Goal: Task Accomplishment & Management: Complete application form

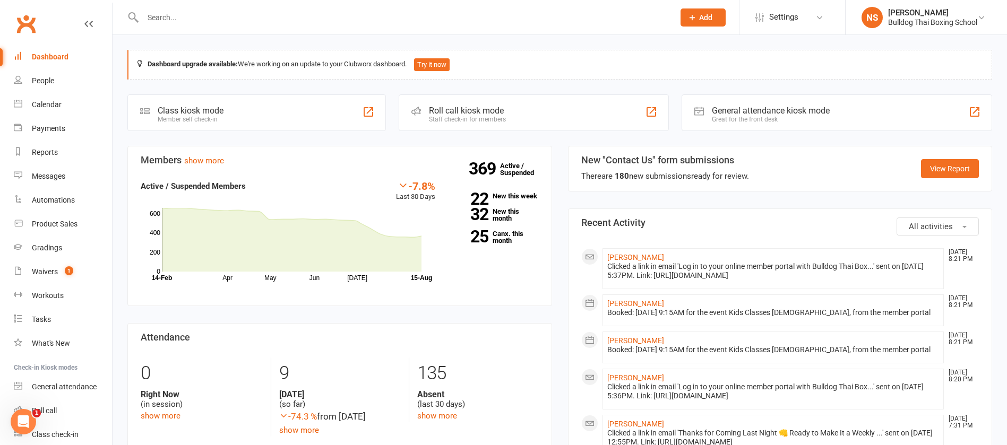
drag, startPoint x: 189, startPoint y: 17, endPoint x: 195, endPoint y: 13, distance: 6.5
click at [189, 16] on input "text" at bounding box center [403, 17] width 527 height 15
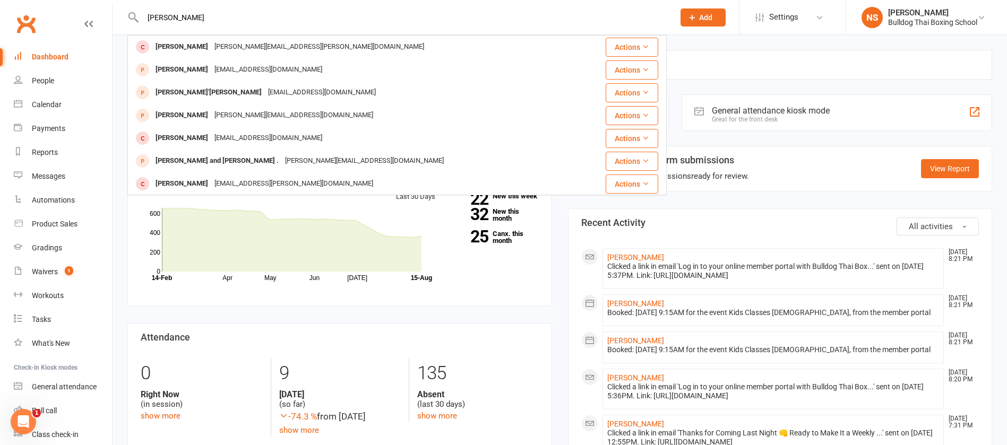
drag, startPoint x: 182, startPoint y: 21, endPoint x: 123, endPoint y: 4, distance: 60.7
click at [132, 10] on div "jackie Jackie Ashmore jackie.ashmore@gmail.com Actions Jackie Lai jack605@ymail…" at bounding box center [396, 17] width 539 height 35
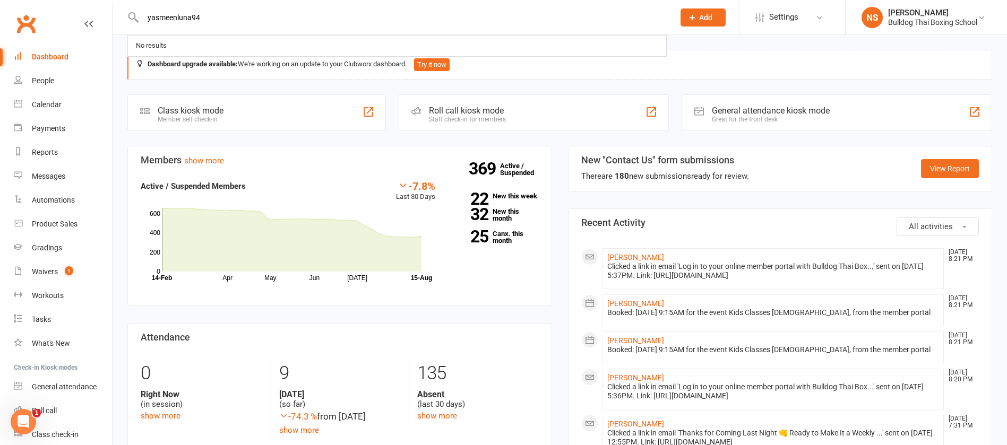
type input "yasmeenluna94"
click at [705, 15] on span "Add" at bounding box center [705, 17] width 13 height 8
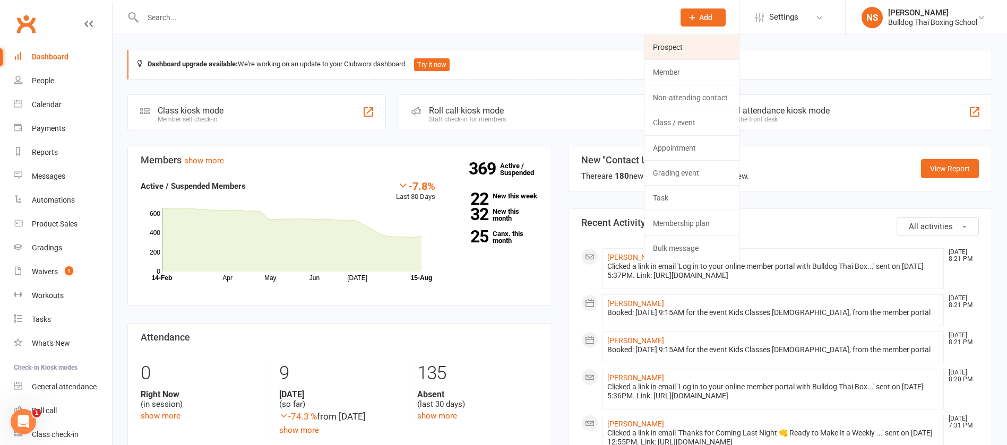
click at [708, 40] on link "Prospect" at bounding box center [691, 47] width 94 height 24
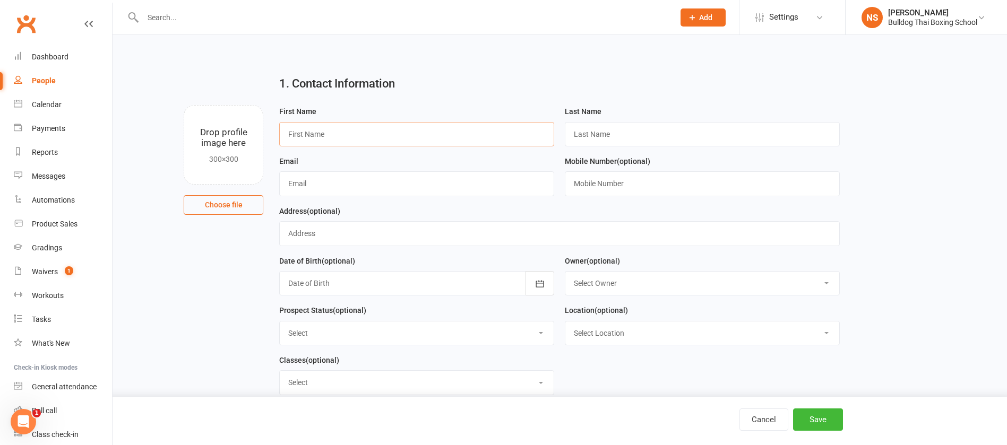
click at [323, 122] on input "text" at bounding box center [416, 134] width 275 height 24
type input "Jackie"
click at [610, 132] on input "text" at bounding box center [702, 134] width 275 height 24
type input "V"
type input "X"
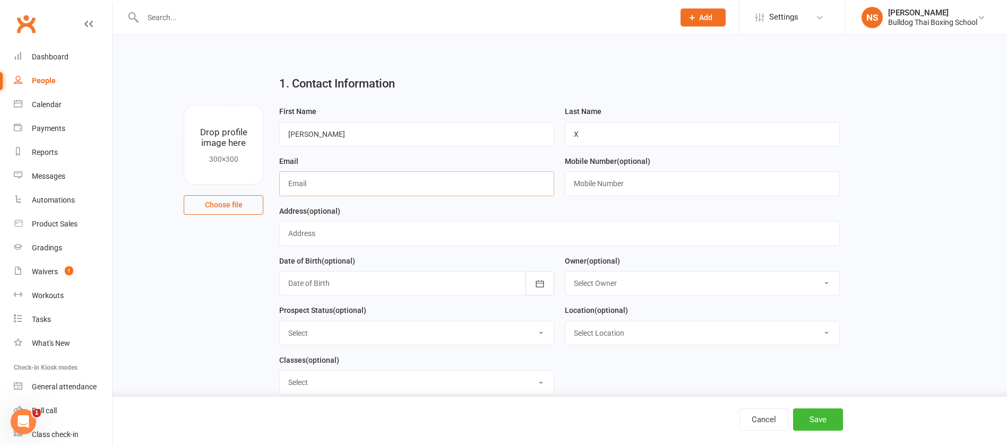
click at [367, 183] on input "text" at bounding box center [416, 183] width 275 height 24
type input "yasmeenluna94@gmail.com"
click at [607, 178] on input "text" at bounding box center [702, 183] width 275 height 24
type input "0421170696"
click at [825, 422] on button "Save" at bounding box center [818, 420] width 50 height 22
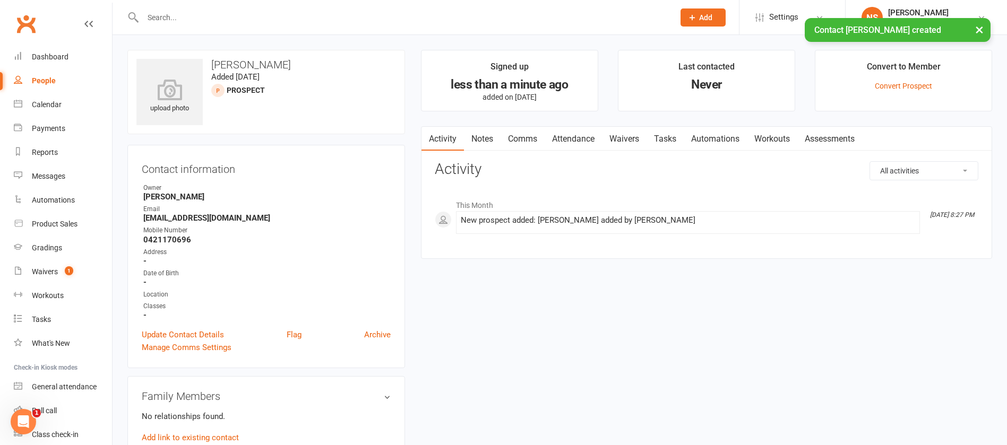
click at [487, 134] on link "Notes" at bounding box center [482, 139] width 37 height 24
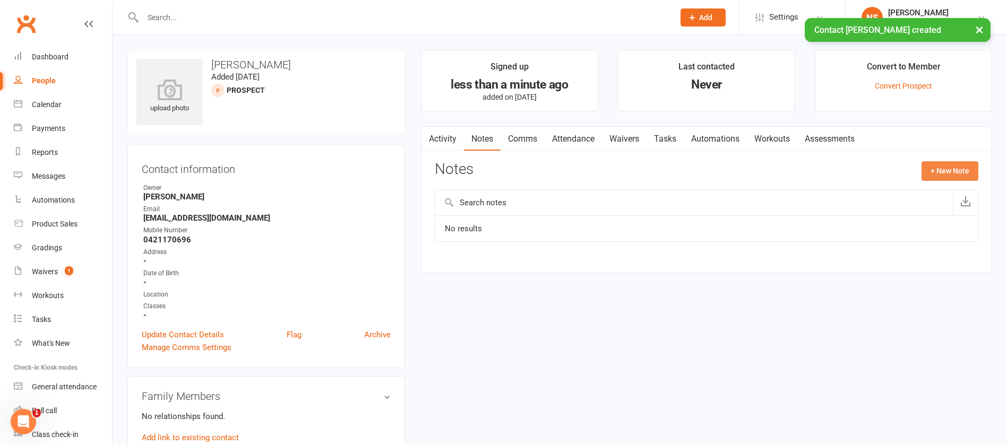
click at [948, 172] on button "+ New Note" at bounding box center [949, 170] width 57 height 19
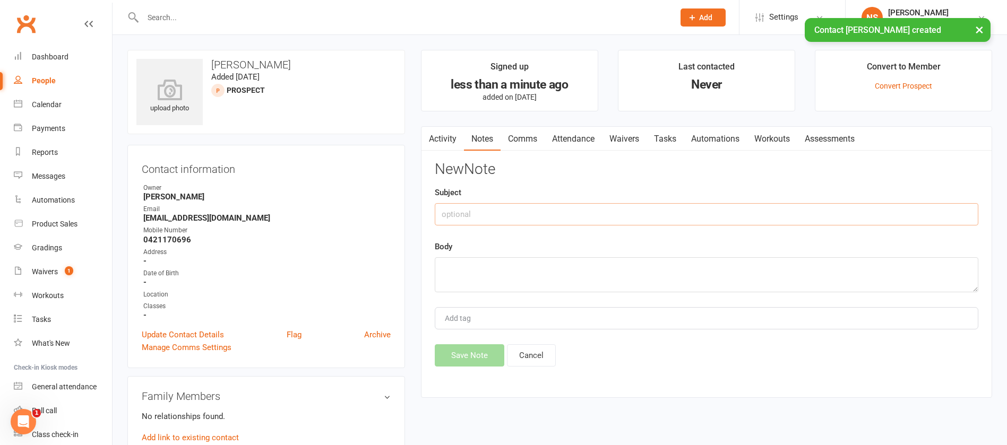
drag, startPoint x: 481, startPoint y: 212, endPoint x: 473, endPoint y: 194, distance: 19.0
click at [481, 209] on input "text" at bounding box center [707, 214] width 544 height 22
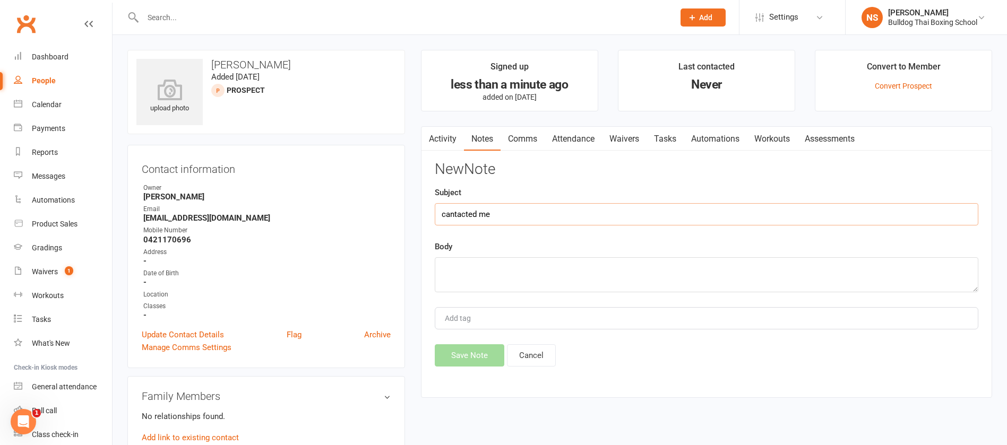
type input "cantacted me"
click at [473, 268] on textarea at bounding box center [707, 274] width 544 height 35
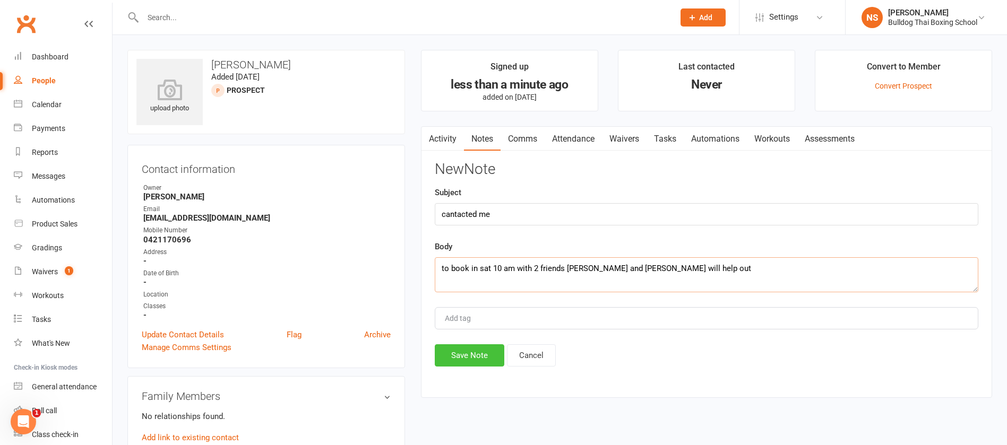
type textarea "to book in sat 10 am with 2 friends louise and sonja - Lara will help out"
drag, startPoint x: 478, startPoint y: 353, endPoint x: 480, endPoint y: 236, distance: 117.3
click at [476, 351] on button "Save Note" at bounding box center [470, 355] width 70 height 22
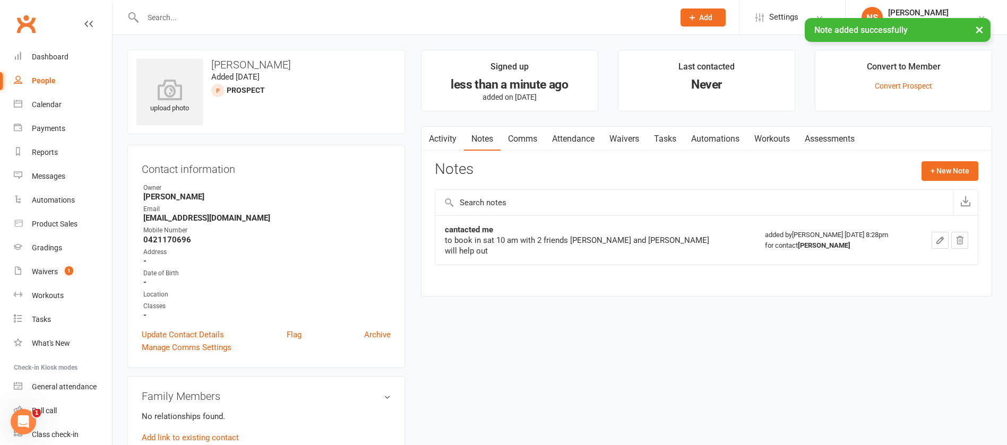
click at [565, 142] on link "Attendance" at bounding box center [573, 139] width 57 height 24
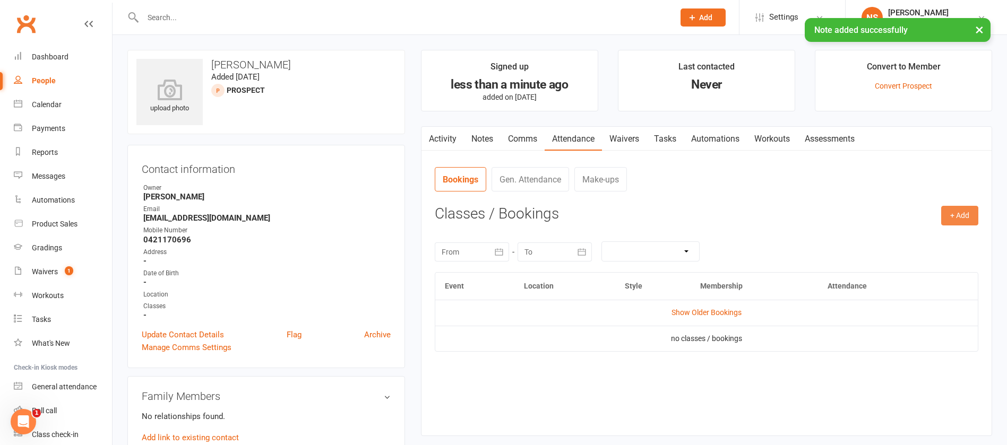
click at [955, 213] on button "+ Add" at bounding box center [959, 215] width 37 height 19
click at [926, 231] on link "Book Event" at bounding box center [925, 239] width 105 height 21
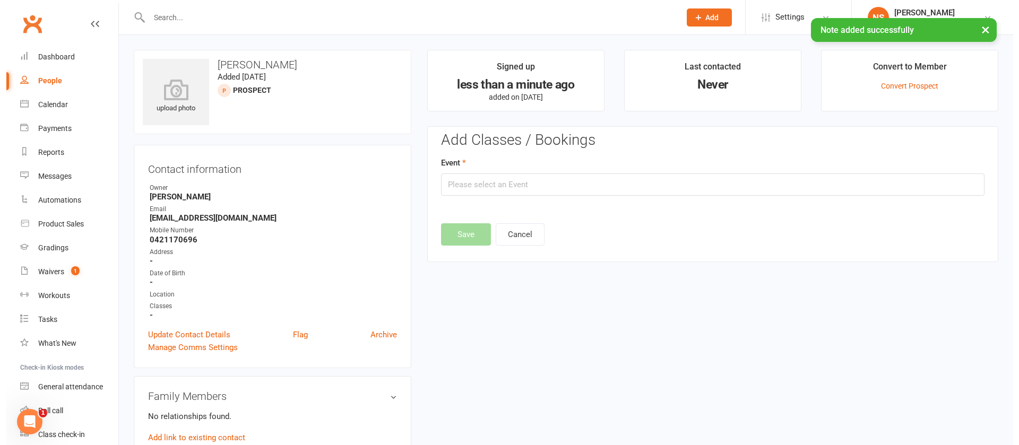
scroll to position [73, 0]
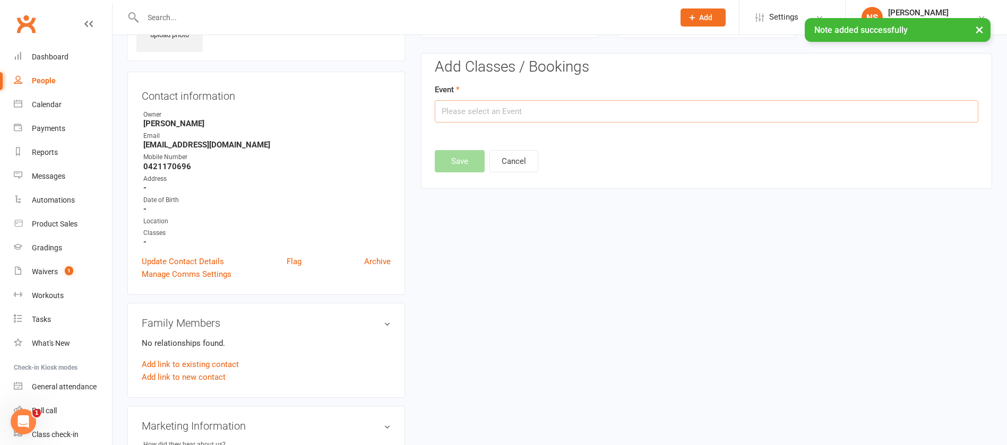
click at [576, 110] on input "text" at bounding box center [707, 111] width 544 height 22
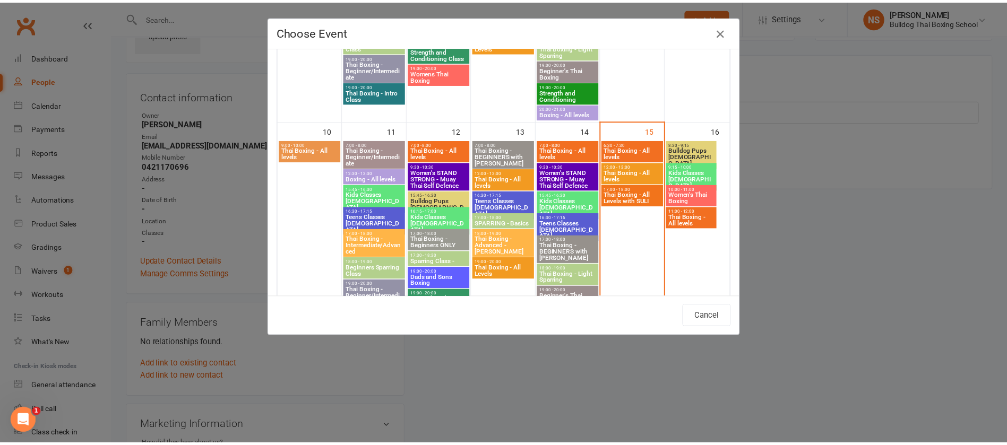
scroll to position [478, 0]
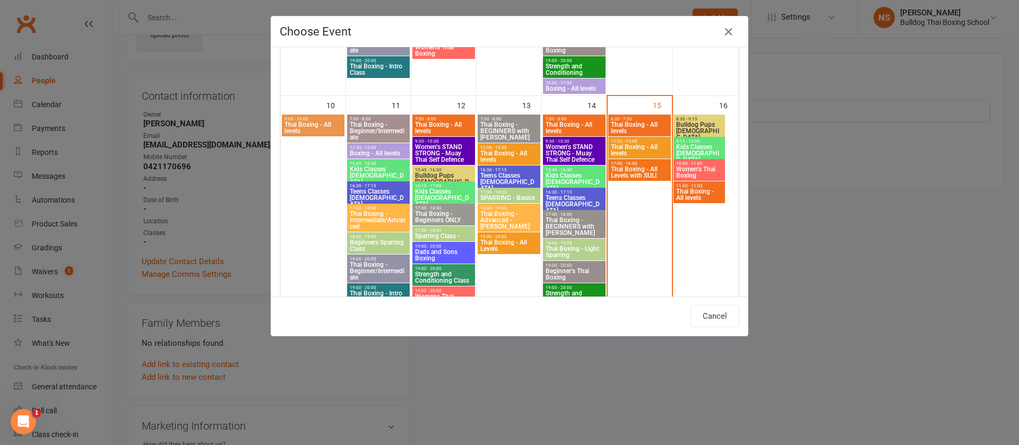
click at [694, 169] on span "Women's Thai Boxing" at bounding box center [699, 172] width 47 height 13
type input "Women's Thai Boxing - Aug 16, 2025 10:00:00 AM"
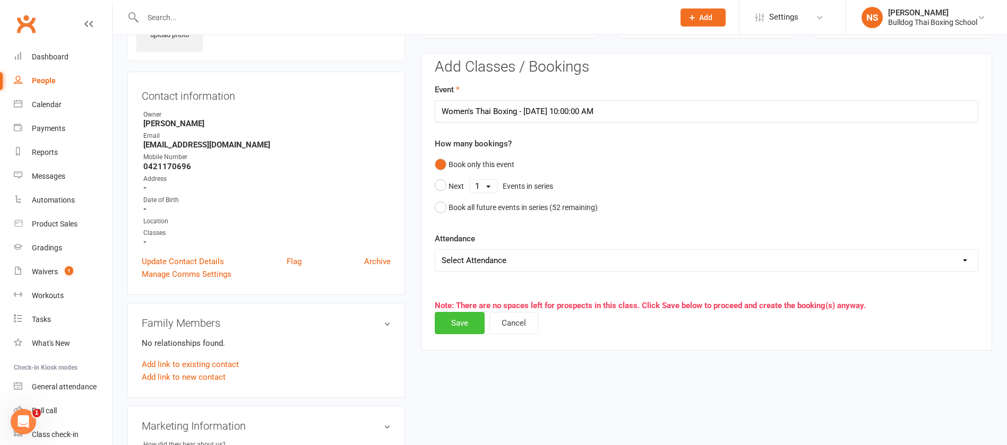
click at [456, 330] on button "Save" at bounding box center [460, 323] width 50 height 22
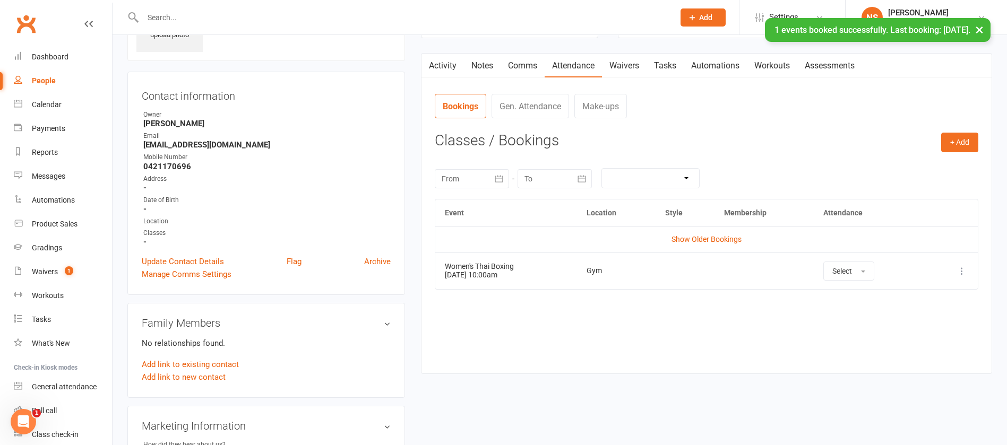
click at [670, 66] on link "Tasks" at bounding box center [665, 66] width 37 height 24
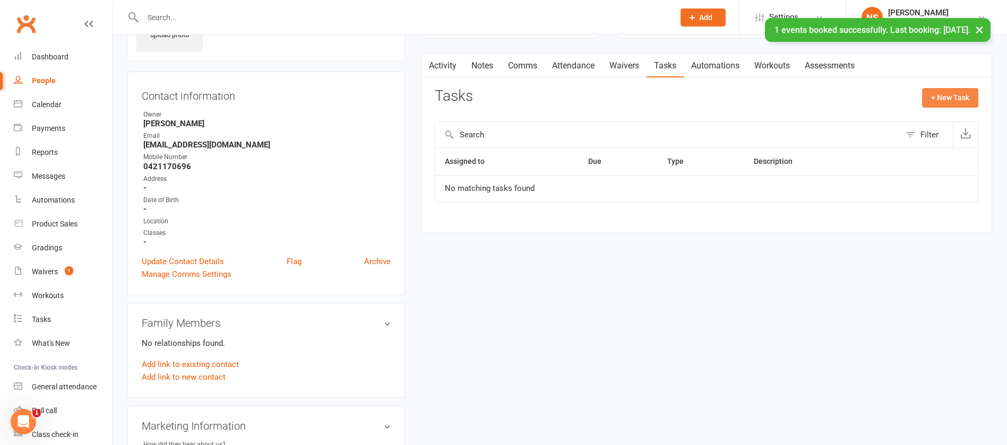
click at [947, 91] on button "+ New Task" at bounding box center [950, 97] width 56 height 19
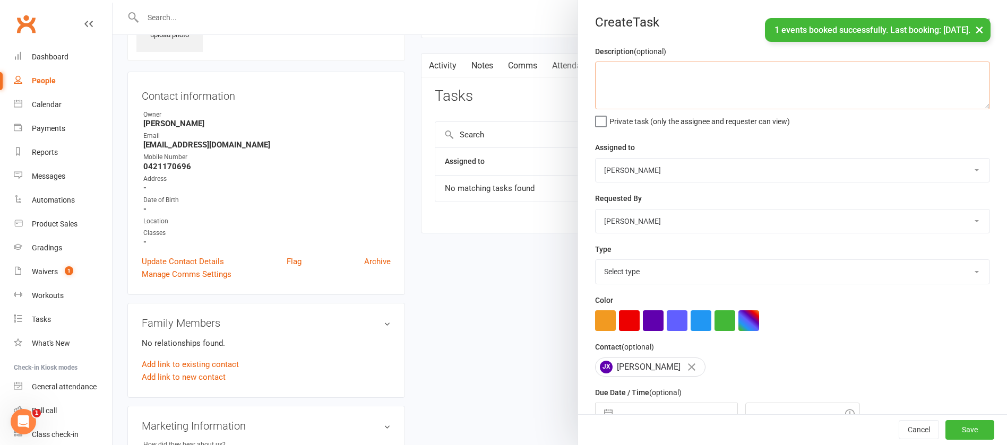
drag, startPoint x: 617, startPoint y: 83, endPoint x: 648, endPoint y: 40, distance: 53.3
click at [628, 66] on textarea at bounding box center [792, 86] width 395 height 48
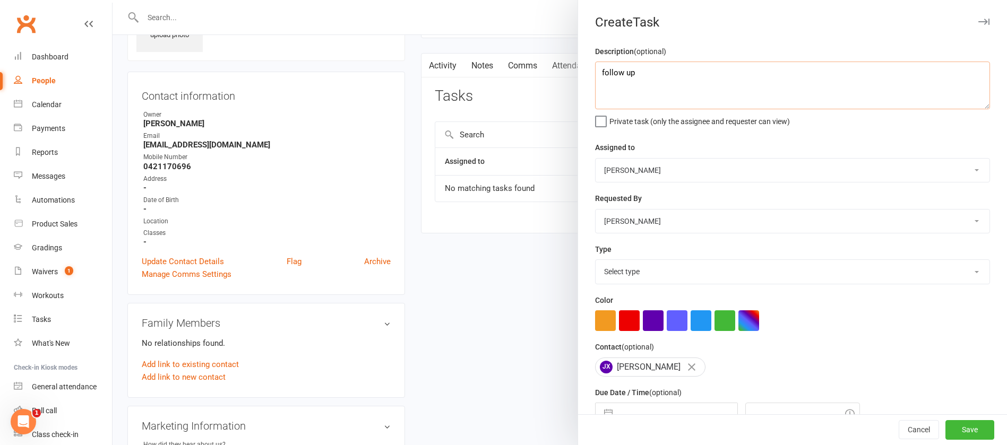
type textarea "follow up"
click at [632, 268] on select "Select type Action E-mail Meeting Phone call Text Add new task type" at bounding box center [793, 271] width 394 height 23
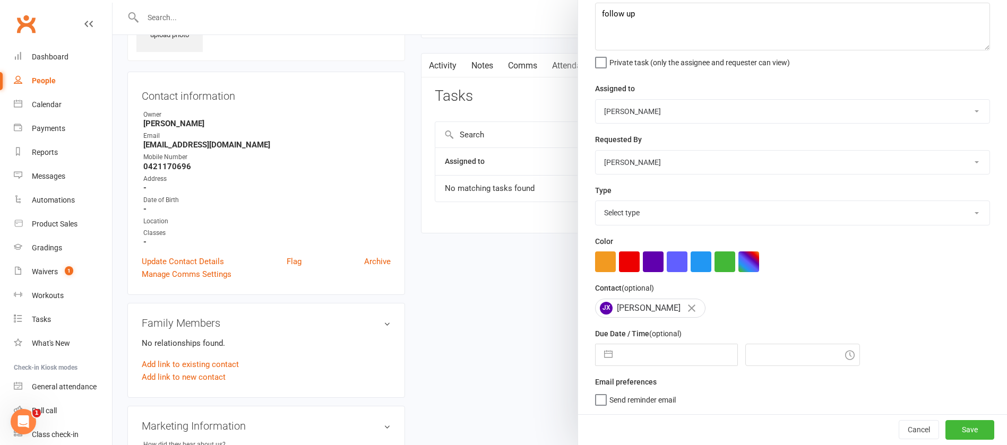
click at [625, 211] on select "Select type Action E-mail Meeting Phone call Text Add new task type" at bounding box center [793, 212] width 394 height 23
select select "12048"
click at [596, 201] on select "Select type Action E-mail Meeting Phone call Text Add new task type" at bounding box center [793, 212] width 394 height 23
select select "6"
select select "2025"
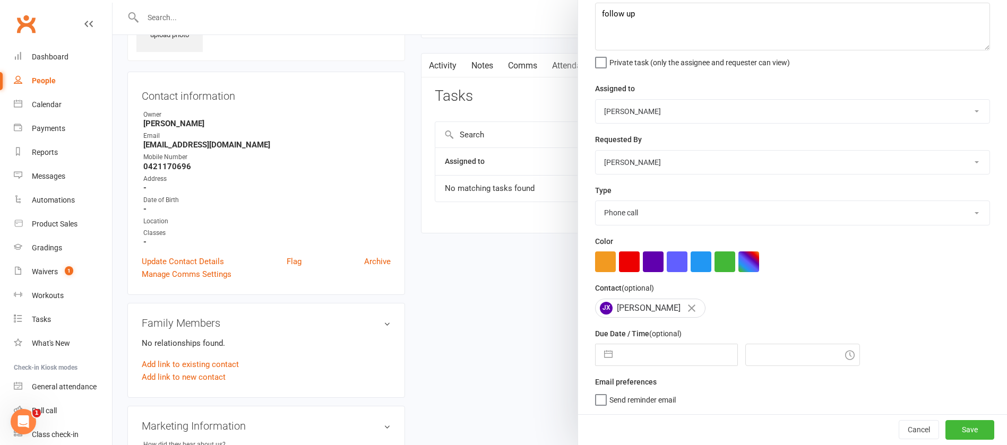
select select "7"
select select "2025"
select select "8"
select select "2025"
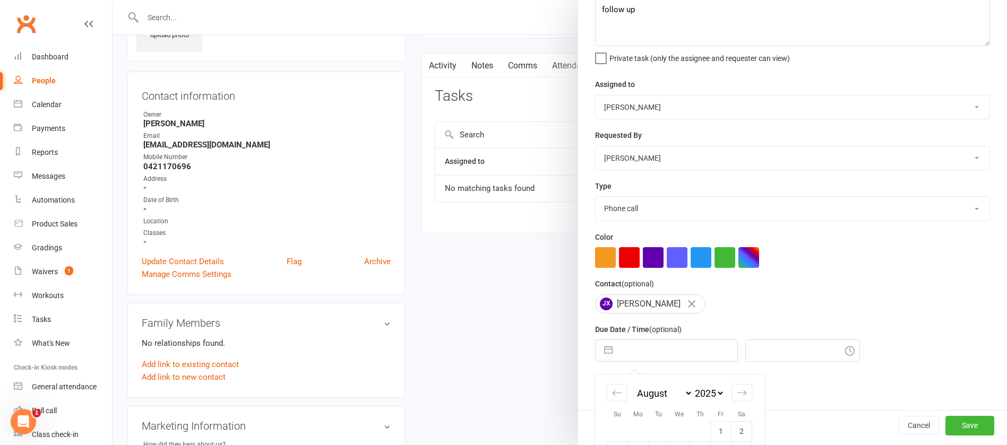
drag, startPoint x: 641, startPoint y: 355, endPoint x: 645, endPoint y: 342, distance: 13.9
click at [641, 354] on input "text" at bounding box center [677, 350] width 119 height 21
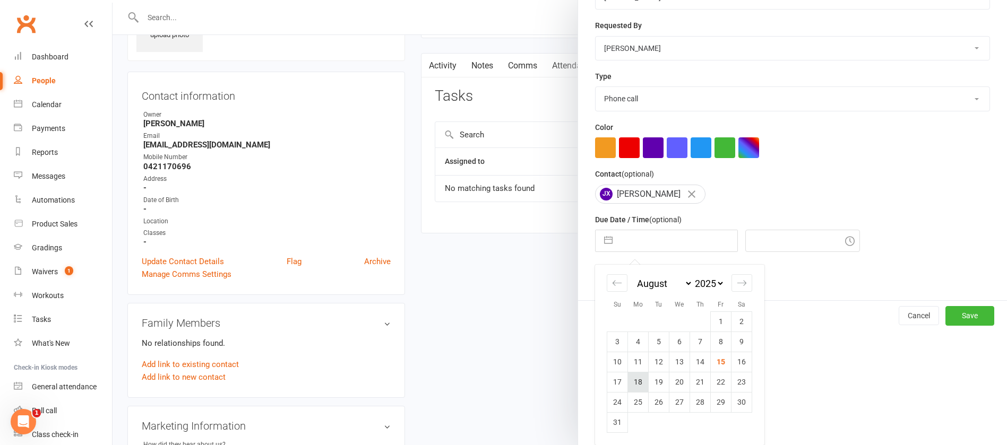
click at [635, 383] on td "18" at bounding box center [638, 382] width 21 height 20
type input "18 Aug 2025"
type input "8:30pm"
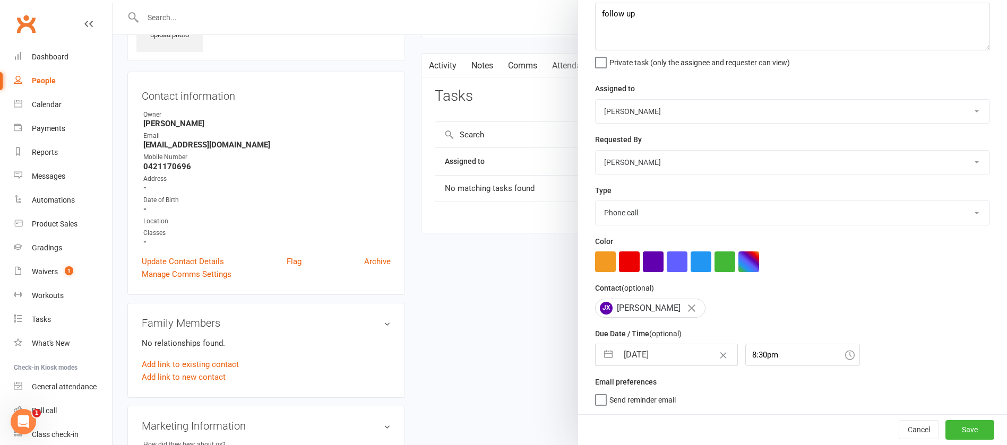
scroll to position [63, 0]
click at [945, 427] on button "Save" at bounding box center [969, 429] width 49 height 19
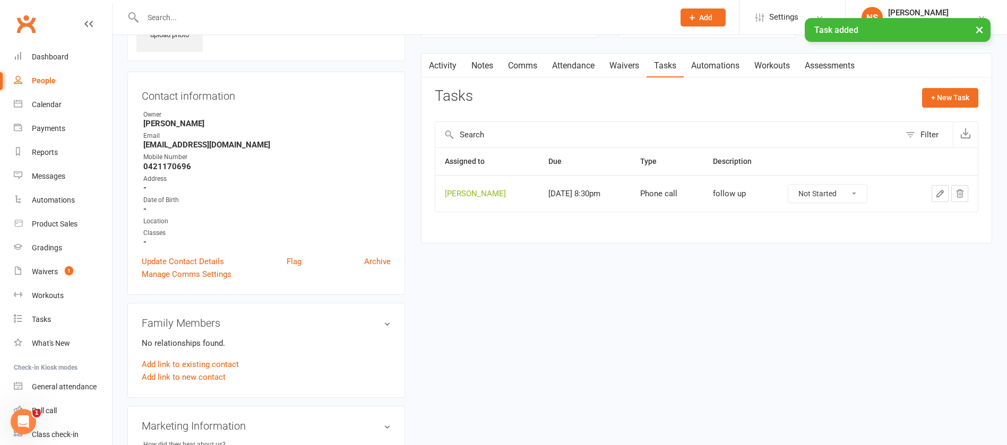
click at [637, 67] on link "Waivers" at bounding box center [624, 66] width 45 height 24
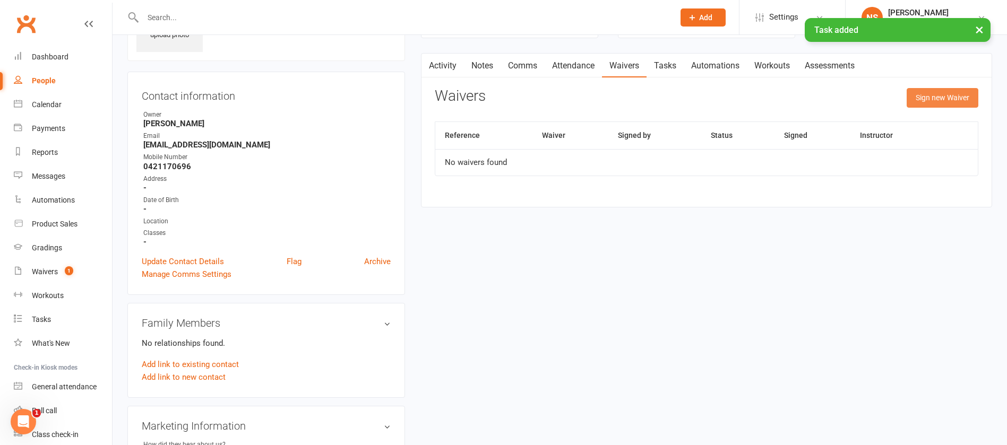
click at [920, 98] on button "Sign new Waiver" at bounding box center [943, 97] width 72 height 19
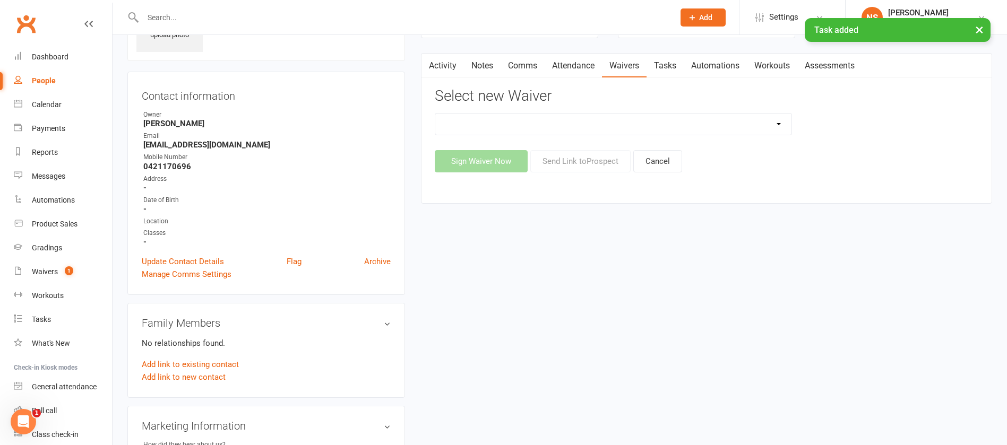
click at [684, 123] on select "12 Month Contract 14 Day Kick Off 21 Day Kick Starter 28 Day 99 and RO 35 28 Da…" at bounding box center [613, 124] width 356 height 21
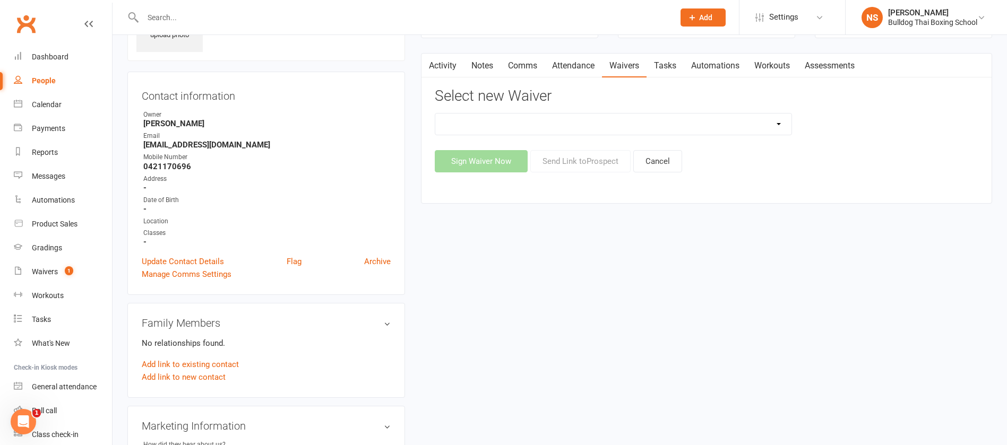
select select "1375"
click at [435, 114] on select "12 Month Contract 14 Day Kick Off 21 Day Kick Starter 28 Day 99 and RO 35 28 Da…" at bounding box center [613, 124] width 356 height 21
click at [591, 158] on button "Send Link to Prospect" at bounding box center [580, 161] width 100 height 22
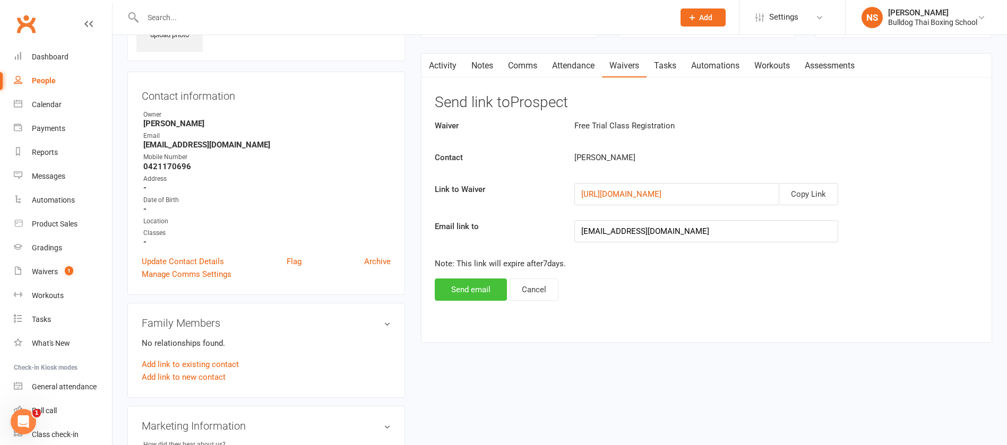
click at [469, 290] on button "Send email" at bounding box center [471, 290] width 72 height 22
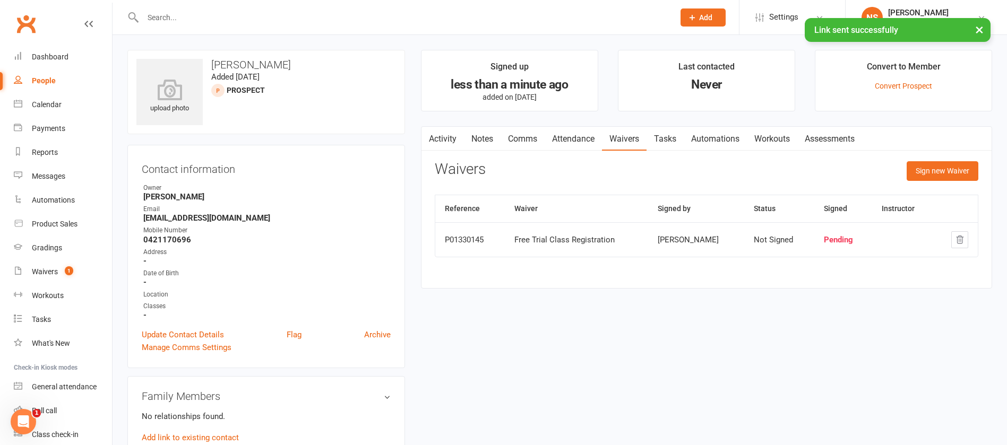
click at [702, 18] on div "× Link sent successfully" at bounding box center [496, 18] width 993 height 0
click at [700, 11] on button "Add" at bounding box center [702, 17] width 45 height 18
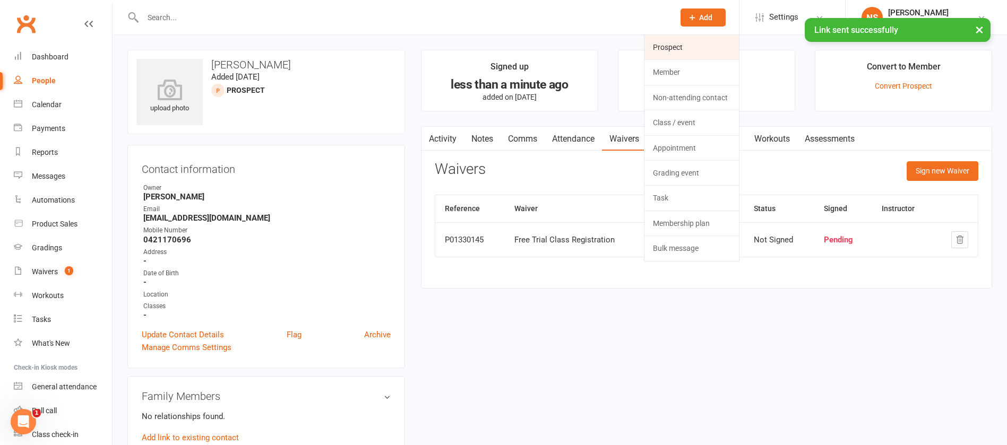
click at [671, 48] on link "Prospect" at bounding box center [691, 47] width 94 height 24
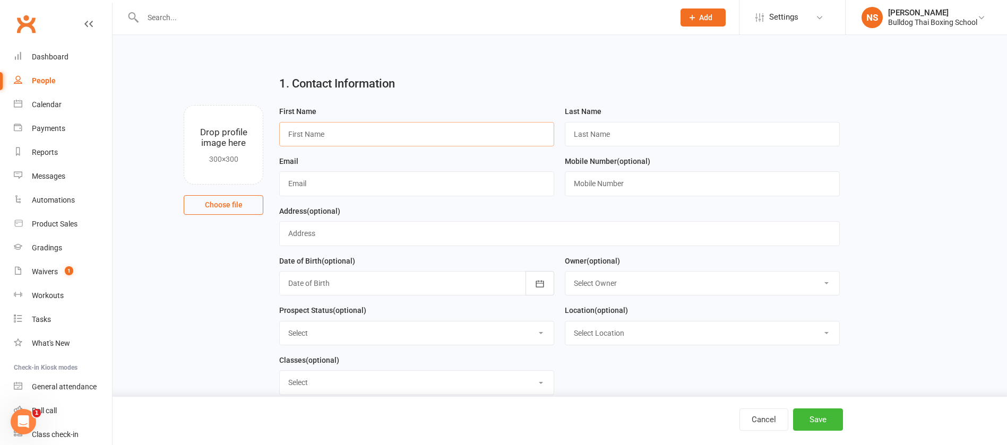
click at [371, 129] on input "text" at bounding box center [416, 134] width 275 height 24
type input "Louise"
click at [599, 132] on input "text" at bounding box center [702, 134] width 275 height 24
type input "Donnelly"
click at [366, 182] on input "text" at bounding box center [416, 183] width 275 height 24
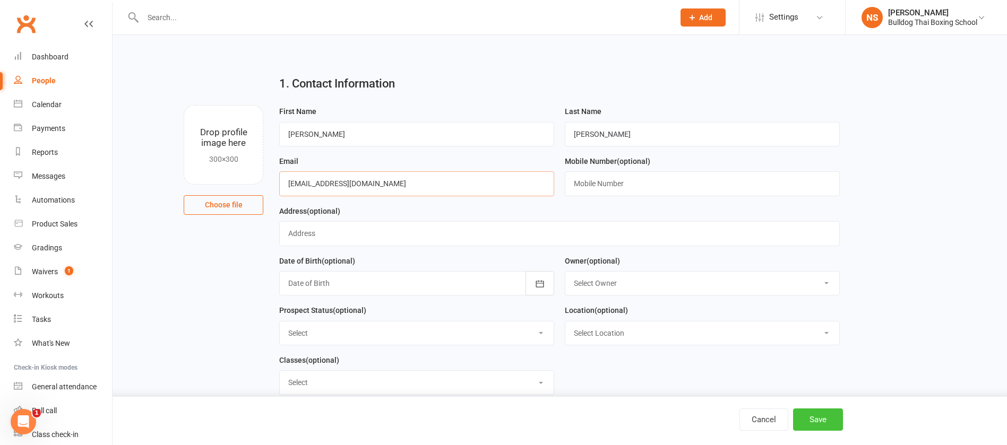
type input "louisedonnelly97@gmail.com"
click at [822, 423] on button "Save" at bounding box center [818, 420] width 50 height 22
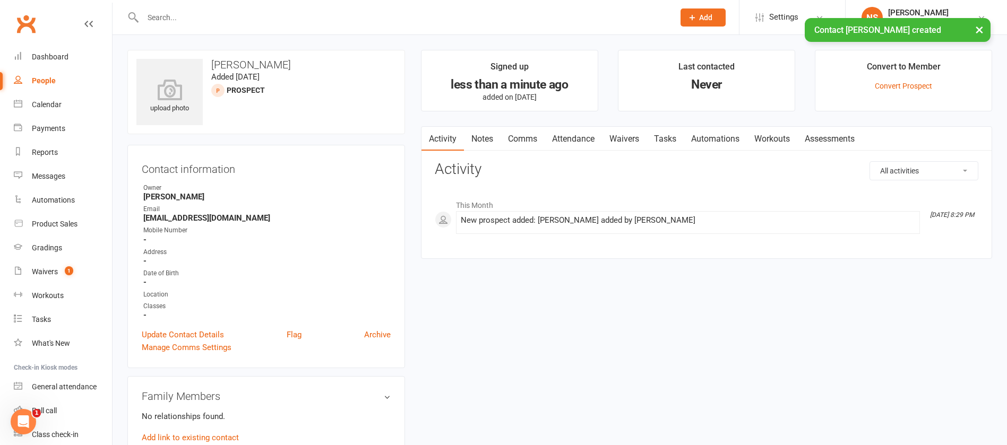
click at [588, 138] on link "Attendance" at bounding box center [573, 139] width 57 height 24
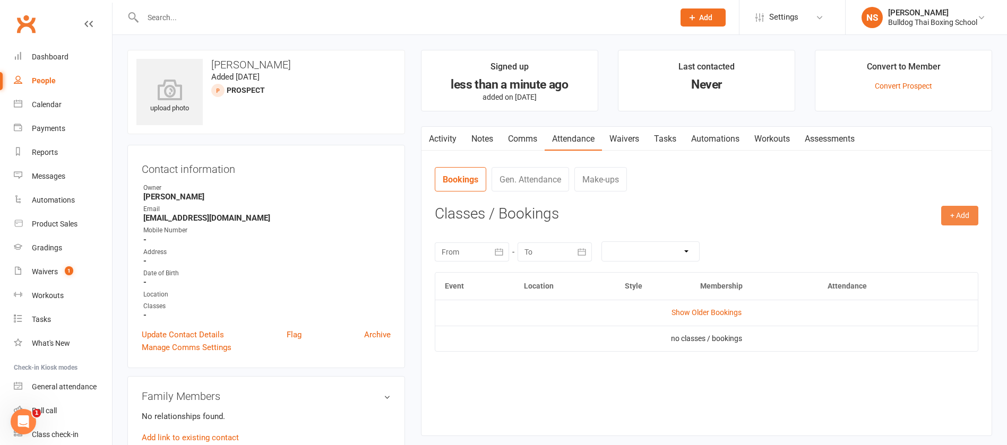
click at [960, 211] on button "+ Add" at bounding box center [959, 215] width 37 height 19
click at [901, 236] on link "Book Event" at bounding box center [925, 239] width 105 height 21
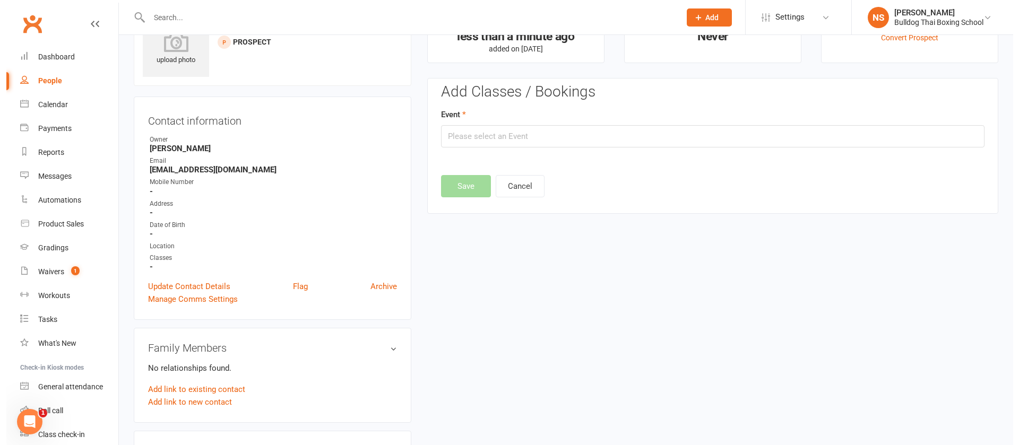
scroll to position [73, 0]
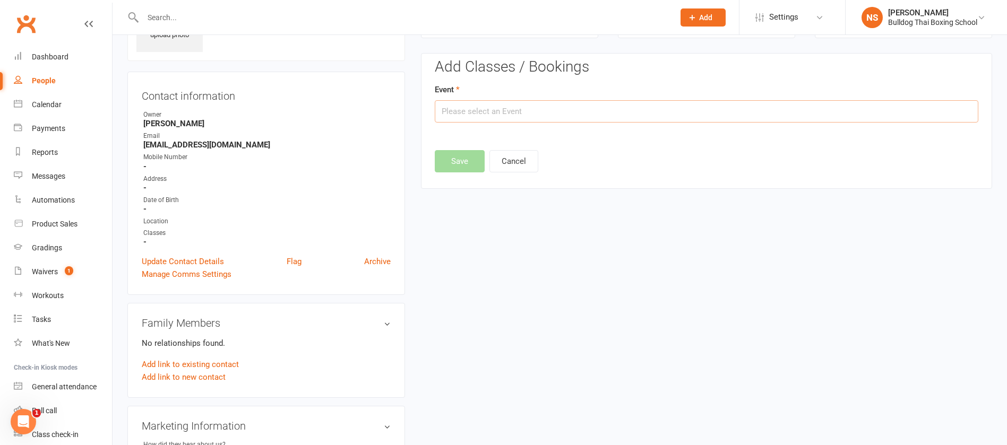
click at [535, 109] on input "text" at bounding box center [707, 111] width 544 height 22
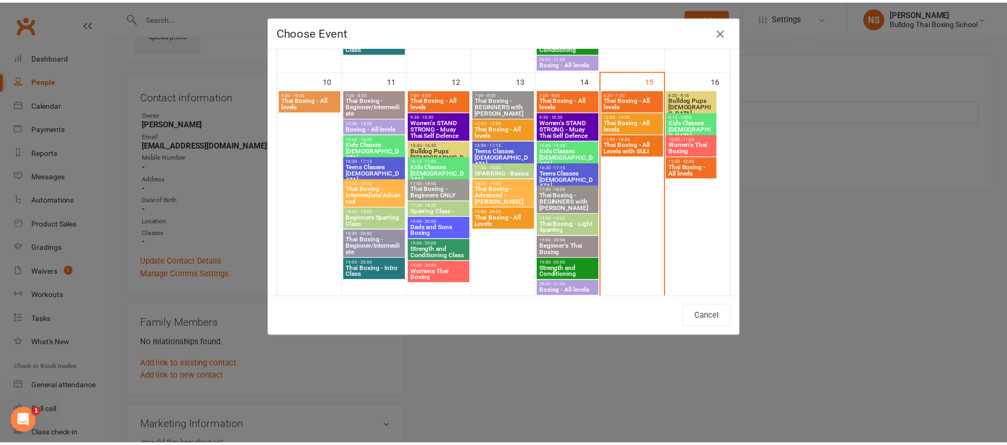
scroll to position [478, 0]
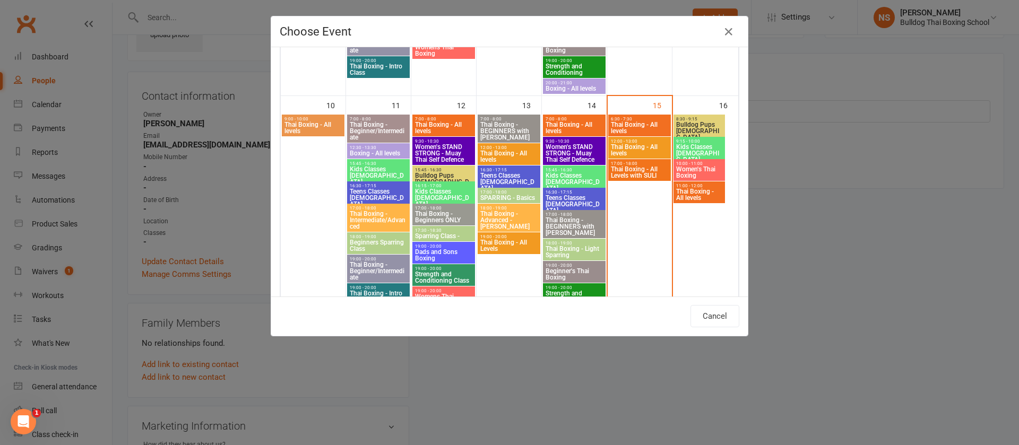
click at [692, 170] on span "Women's Thai Boxing" at bounding box center [699, 172] width 47 height 13
type input "Women's Thai Boxing - Aug 16, 2025 10:00:00 AM"
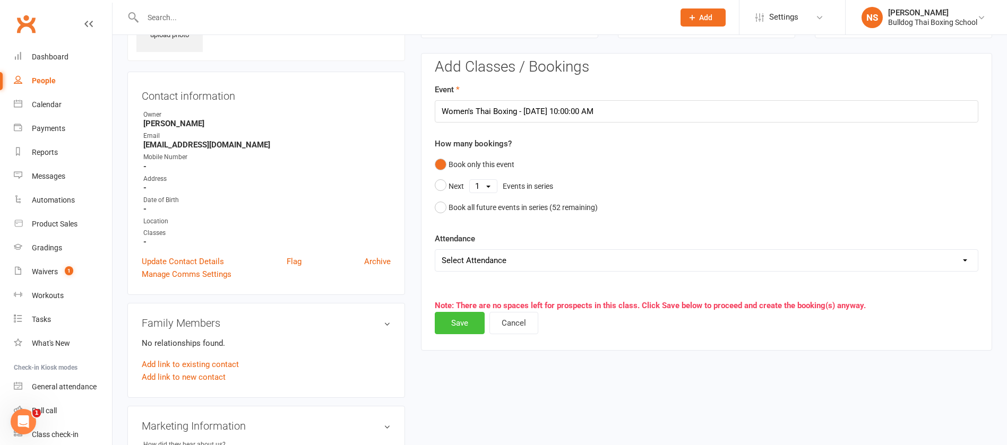
click at [468, 323] on button "Save" at bounding box center [460, 323] width 50 height 22
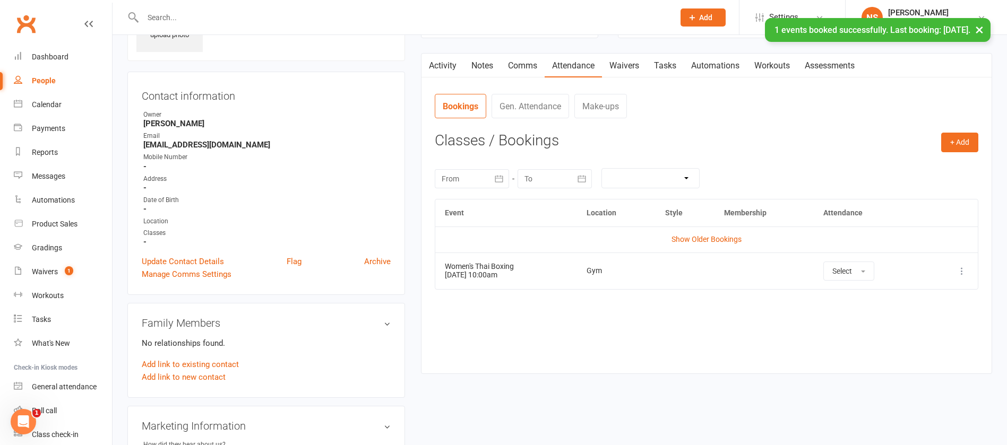
click at [630, 66] on link "Waivers" at bounding box center [624, 66] width 45 height 24
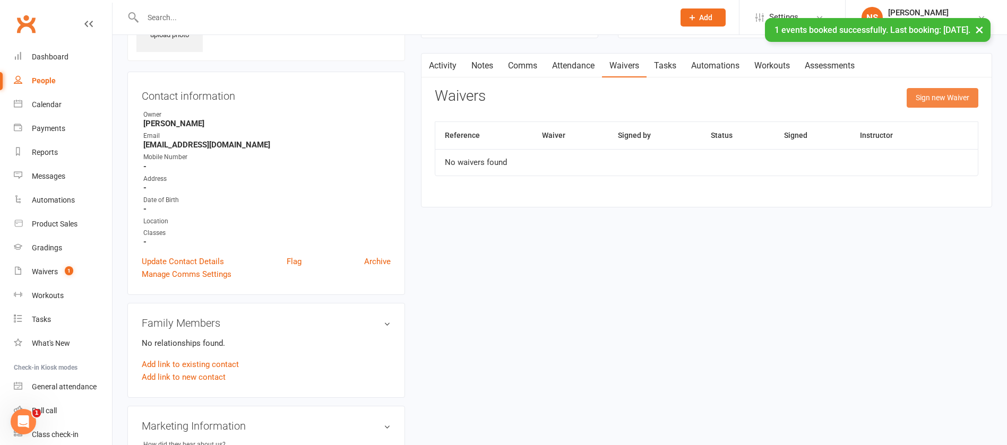
click at [940, 97] on button "Sign new Waiver" at bounding box center [943, 97] width 72 height 19
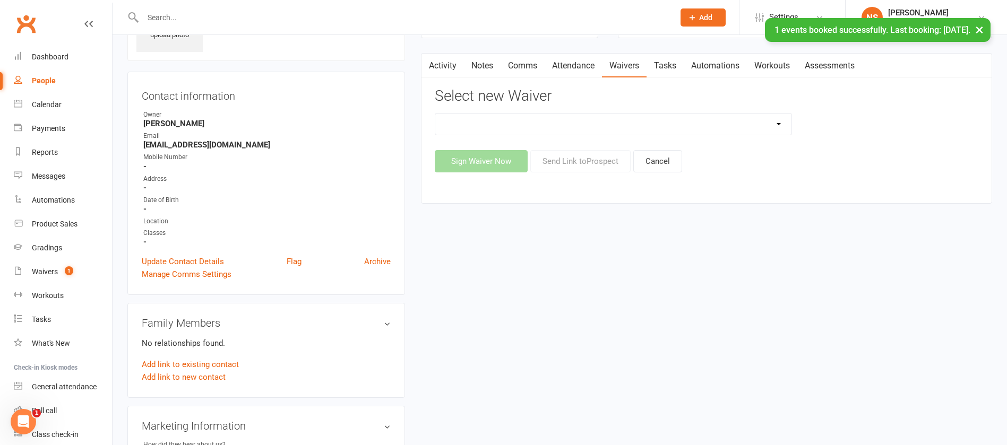
click at [653, 123] on select "12 Month Contract 14 Day Kick Off 21 Day Kick Starter 28 Day 99 and RO 35 28 Da…" at bounding box center [613, 124] width 356 height 21
select select "1375"
click at [435, 114] on select "12 Month Contract 14 Day Kick Off 21 Day Kick Starter 28 Day 99 and RO 35 28 Da…" at bounding box center [613, 124] width 356 height 21
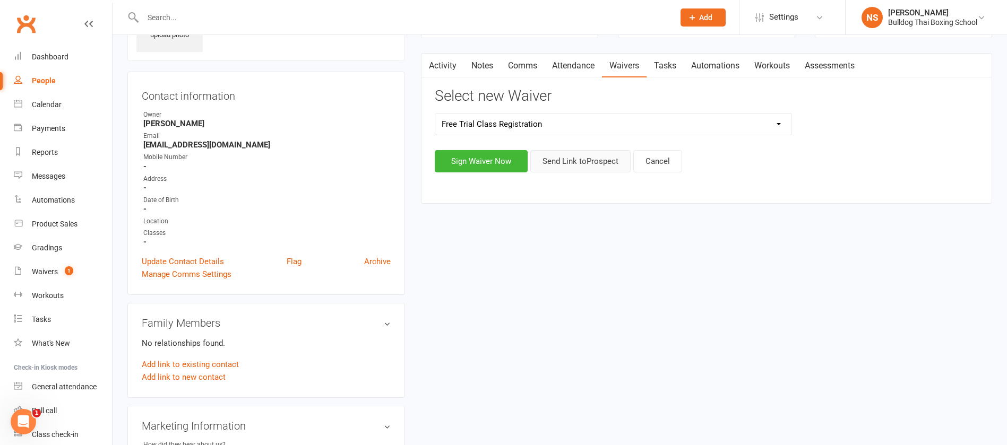
click at [588, 158] on button "Send Link to Prospect" at bounding box center [580, 161] width 100 height 22
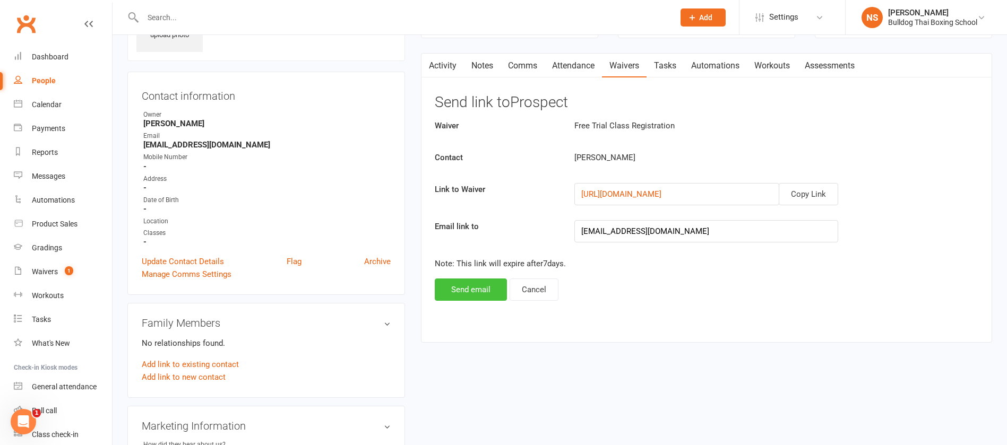
click at [473, 293] on button "Send email" at bounding box center [471, 290] width 72 height 22
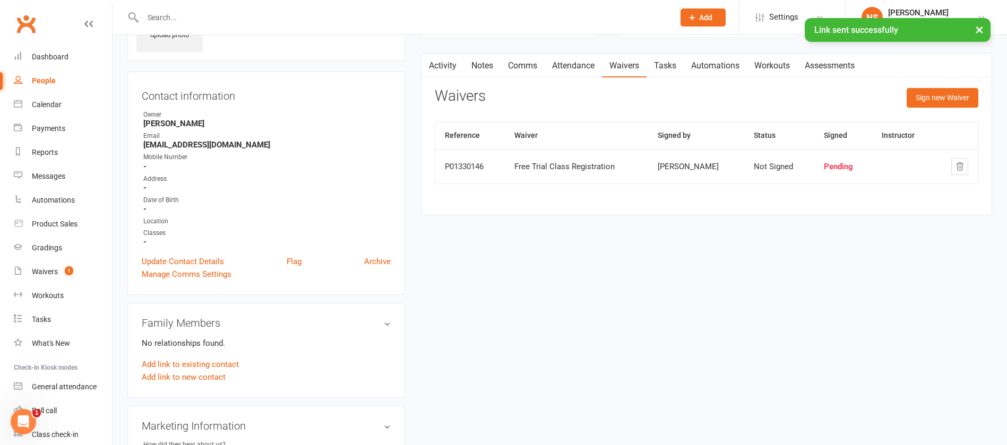
click at [525, 64] on link "Comms" at bounding box center [523, 66] width 44 height 24
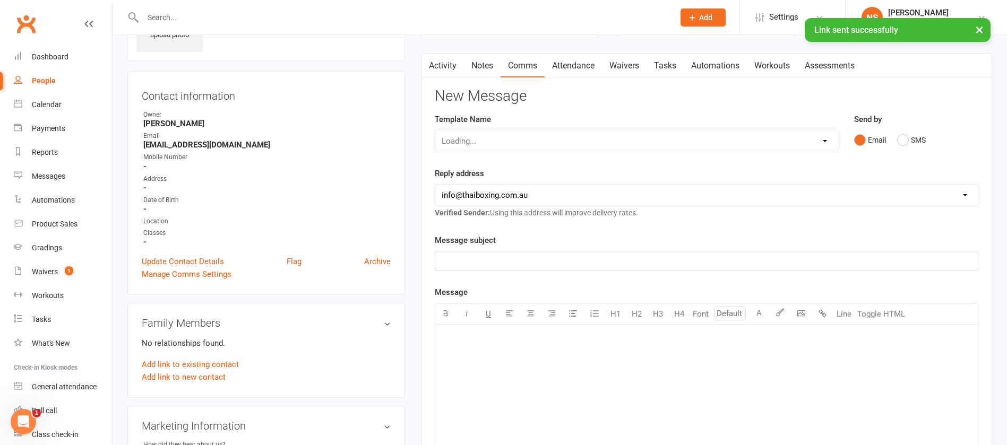
drag, startPoint x: 475, startPoint y: 59, endPoint x: 480, endPoint y: 83, distance: 24.1
click at [473, 59] on link "Notes" at bounding box center [482, 66] width 37 height 24
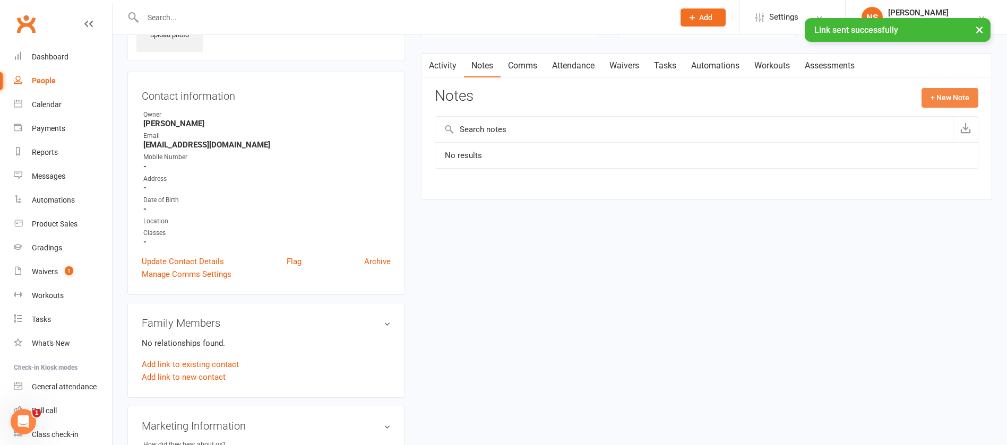
drag, startPoint x: 949, startPoint y: 93, endPoint x: 943, endPoint y: 92, distance: 5.5
click at [943, 92] on button "+ New Note" at bounding box center [949, 97] width 57 height 19
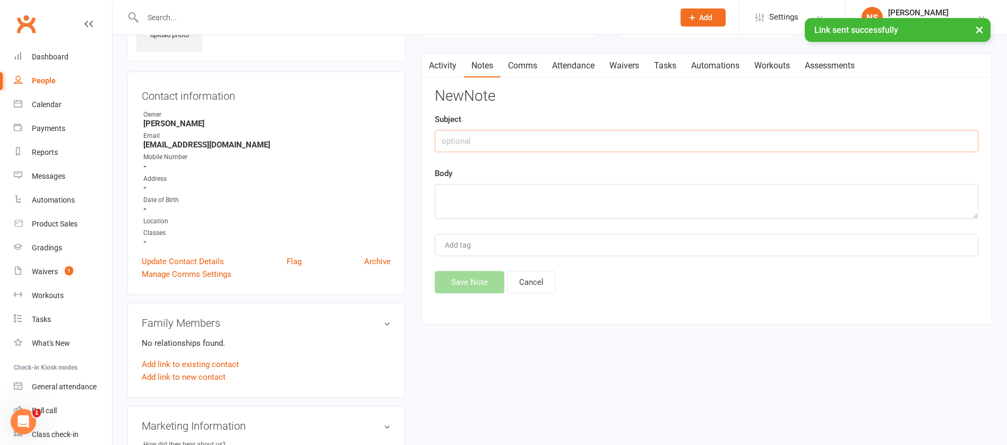
click at [532, 136] on input "text" at bounding box center [707, 141] width 544 height 22
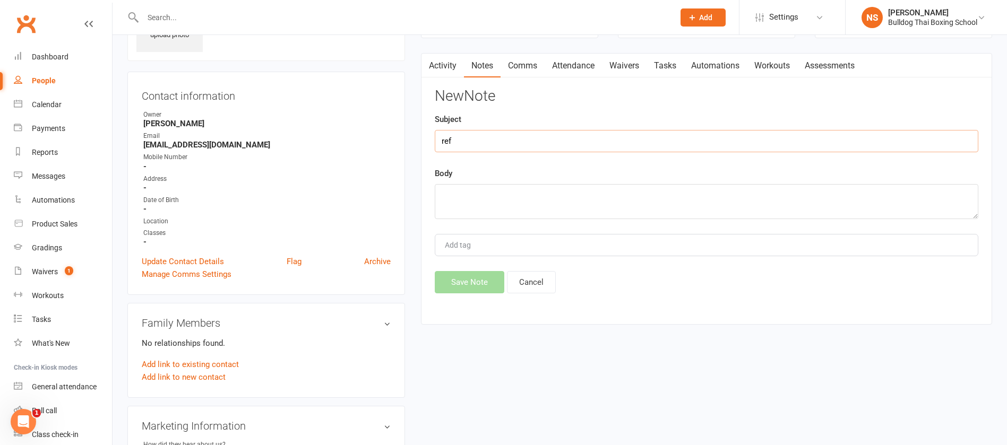
type input "ref"
drag, startPoint x: 471, startPoint y: 200, endPoint x: 469, endPoint y: 191, distance: 9.4
click at [470, 192] on textarea at bounding box center [707, 201] width 544 height 35
type textarea "K"
type textarea "jackie x"
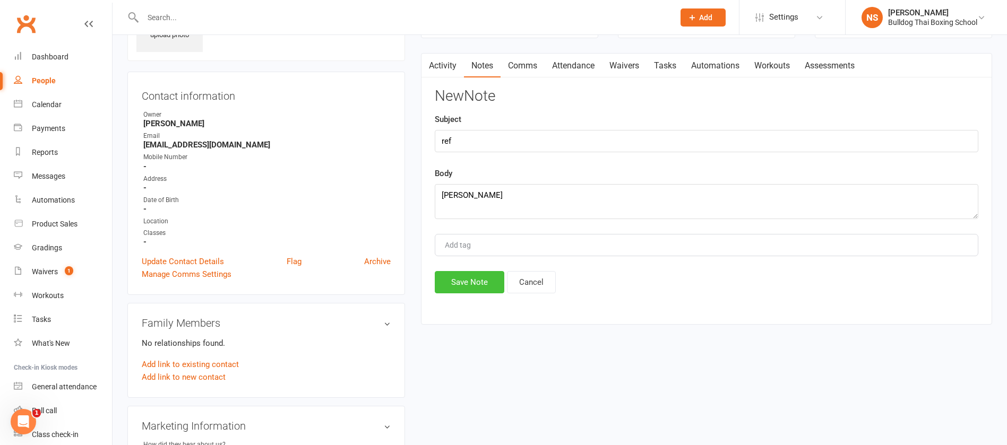
click at [471, 282] on button "Save Note" at bounding box center [470, 282] width 70 height 22
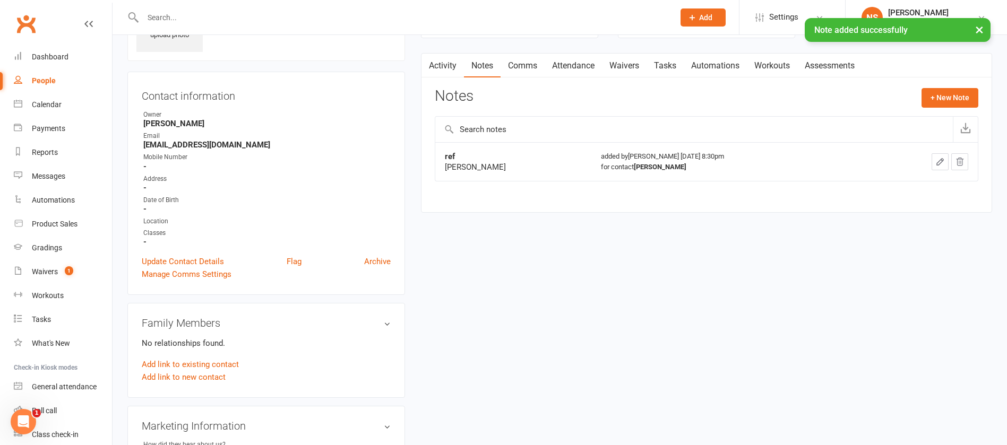
click at [680, 61] on link "Tasks" at bounding box center [665, 66] width 37 height 24
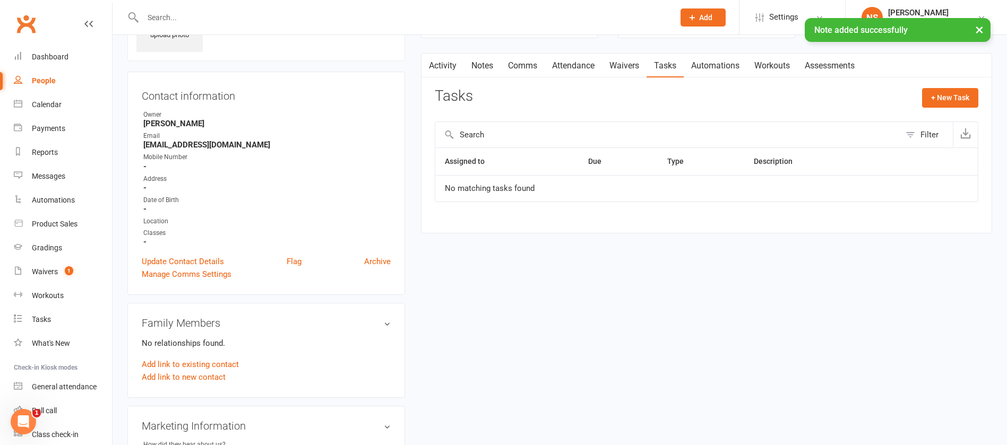
click at [693, 18] on div "× Note added successfully" at bounding box center [496, 18] width 993 height 0
drag, startPoint x: 631, startPoint y: 64, endPoint x: 634, endPoint y: 57, distance: 7.4
click at [631, 62] on link "Waivers" at bounding box center [624, 66] width 45 height 24
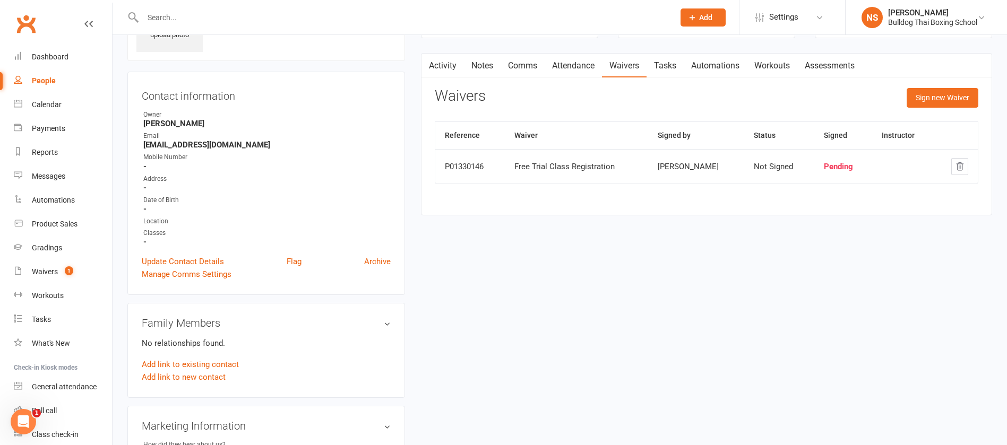
click at [701, 15] on span "Add" at bounding box center [705, 17] width 13 height 8
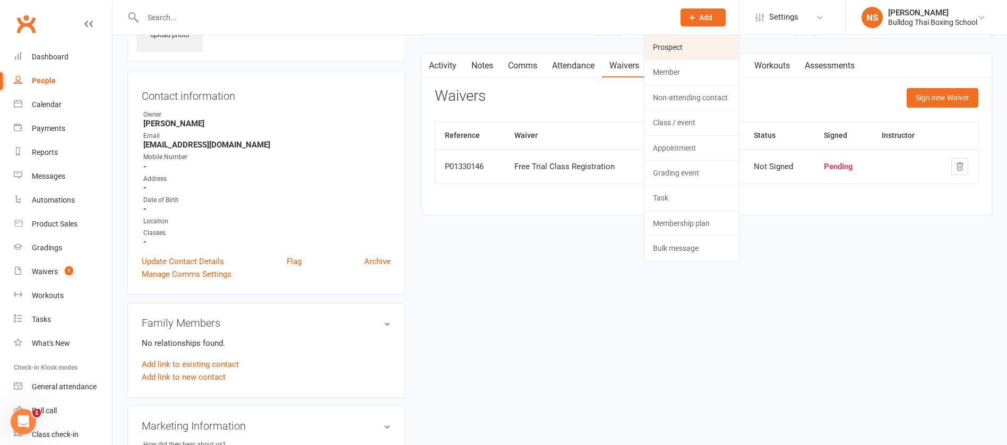
click at [671, 45] on link "Prospect" at bounding box center [691, 47] width 94 height 24
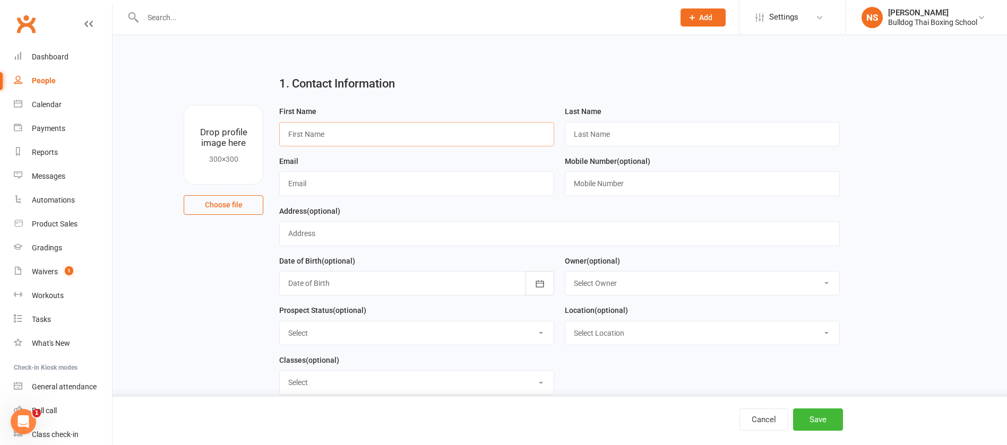
click at [360, 131] on input "text" at bounding box center [416, 134] width 275 height 24
type input "Sonja"
click at [579, 126] on input "text" at bounding box center [702, 134] width 275 height 24
type input "x"
click at [410, 189] on input "text" at bounding box center [416, 183] width 275 height 24
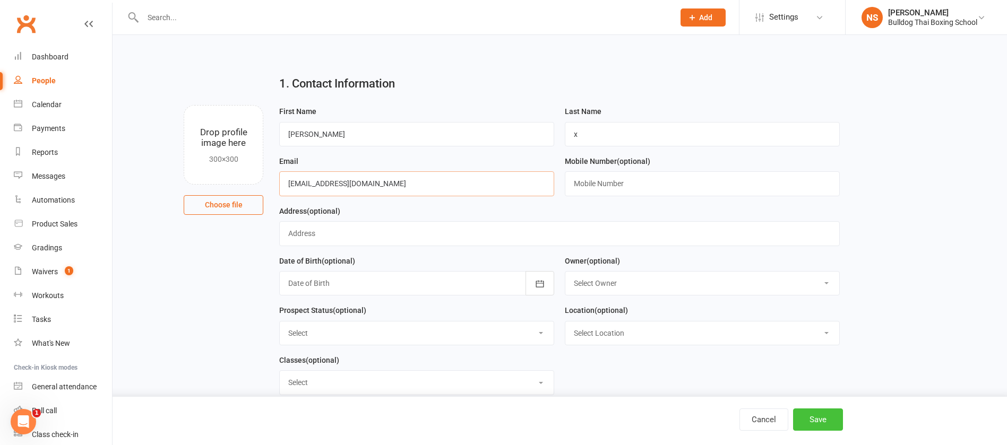
type input "szonjatapsonyi@gmail.com"
click at [828, 418] on button "Save" at bounding box center [818, 420] width 50 height 22
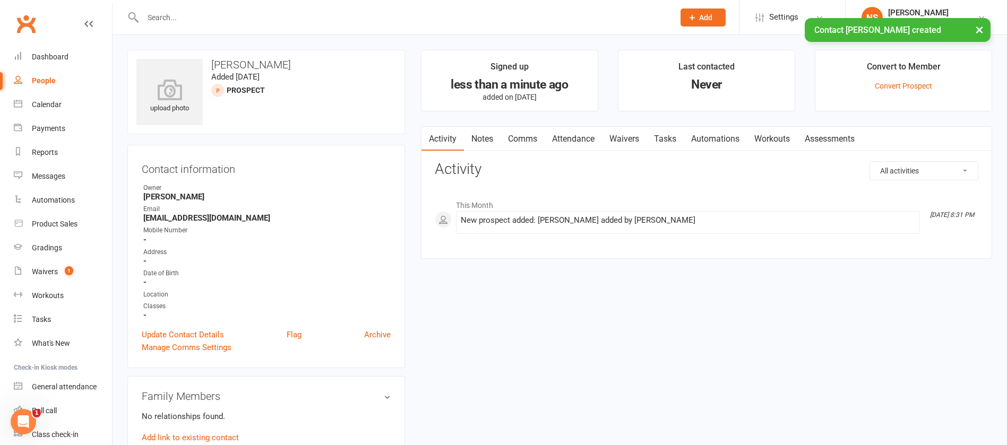
click at [566, 139] on link "Attendance" at bounding box center [573, 139] width 57 height 24
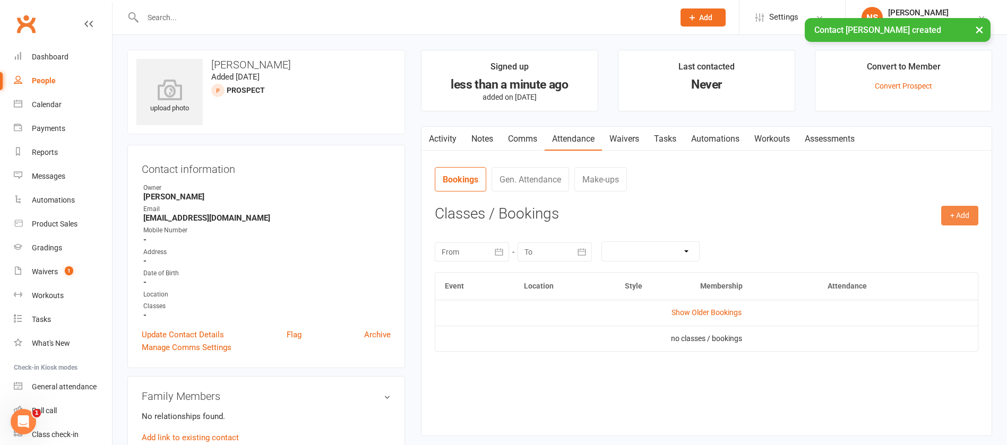
click at [969, 212] on button "+ Add" at bounding box center [959, 215] width 37 height 19
click at [912, 235] on link "Book Event" at bounding box center [925, 239] width 105 height 21
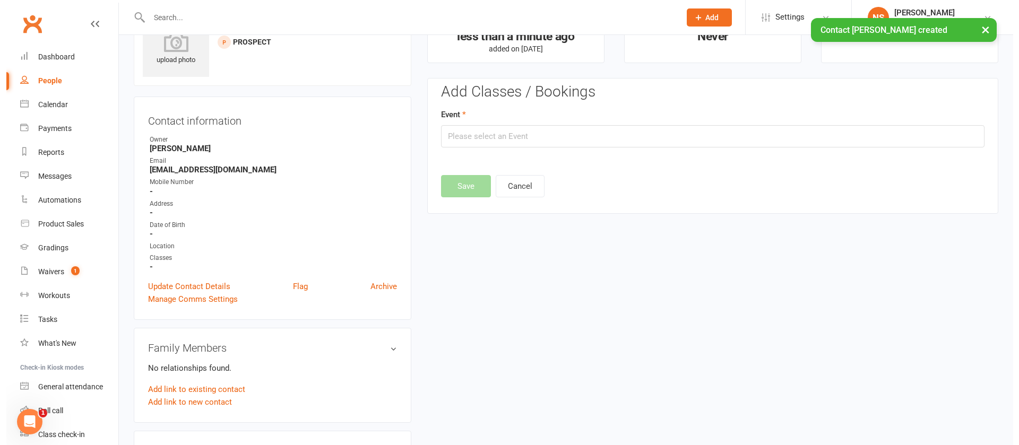
scroll to position [73, 0]
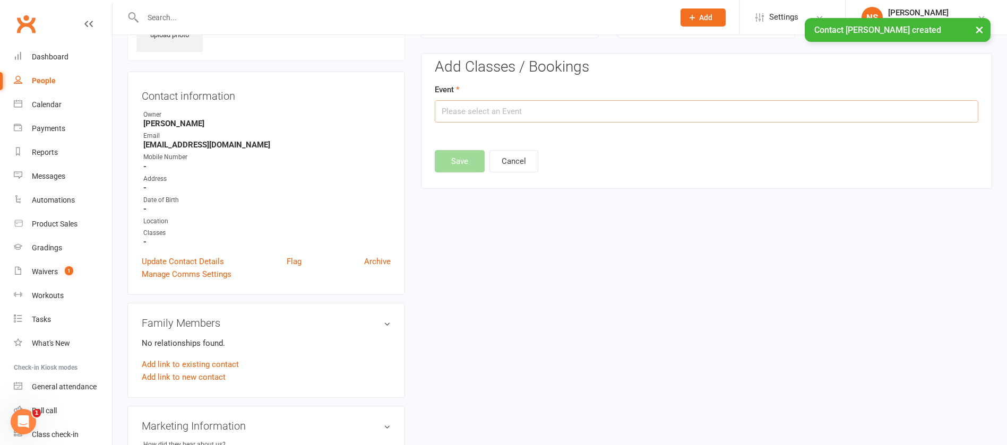
click at [497, 113] on input "text" at bounding box center [707, 111] width 544 height 22
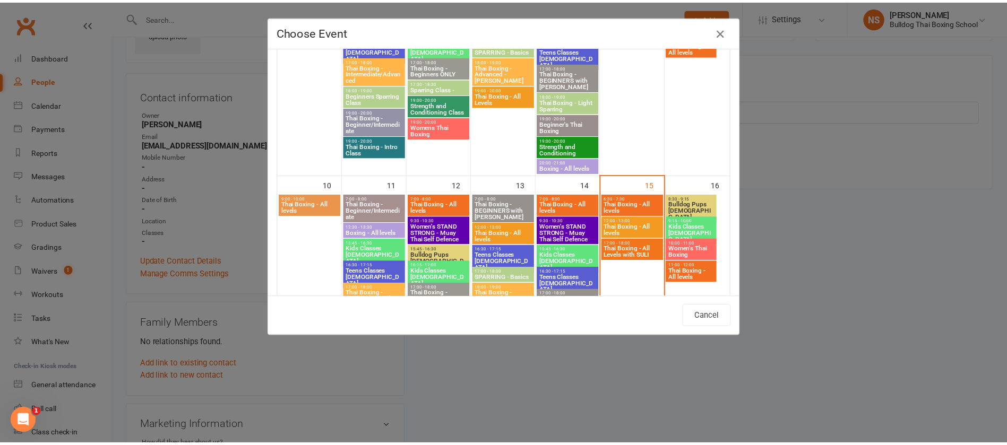
scroll to position [478, 0]
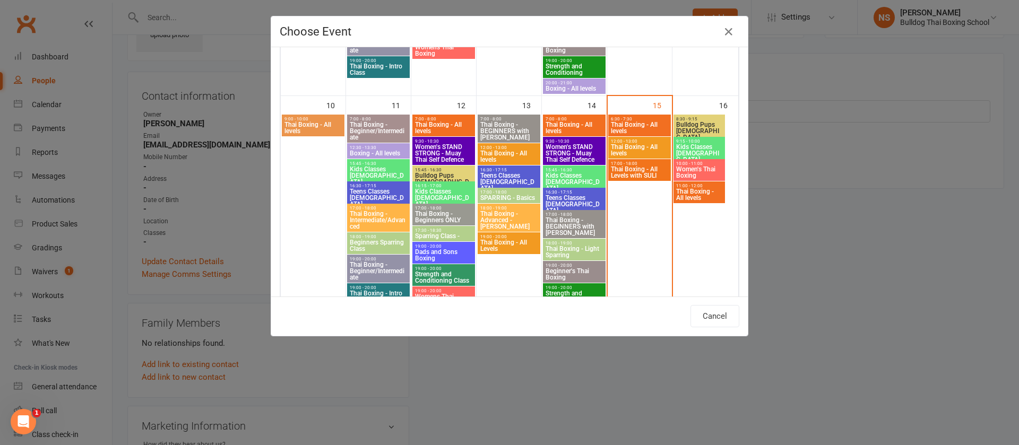
click at [690, 173] on span "Women's Thai Boxing" at bounding box center [699, 172] width 47 height 13
type input "Women's Thai Boxing - Aug 16, 2025 10:00:00 AM"
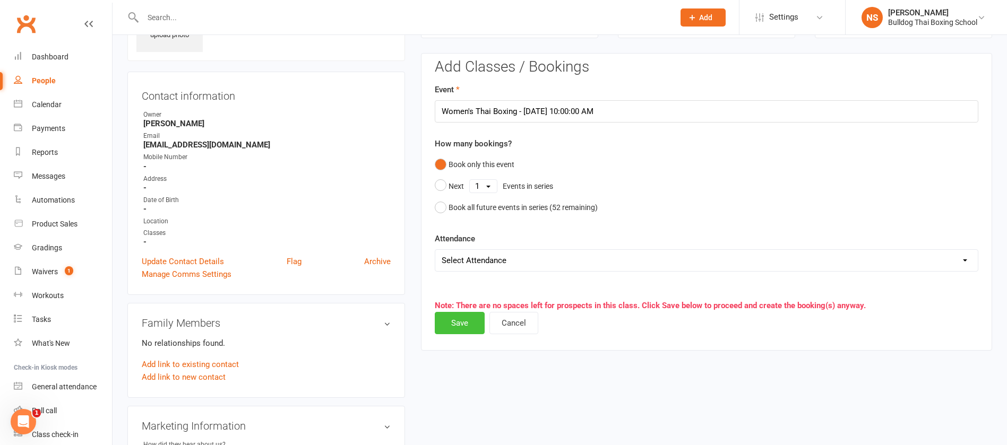
click at [460, 314] on button "Save" at bounding box center [460, 323] width 50 height 22
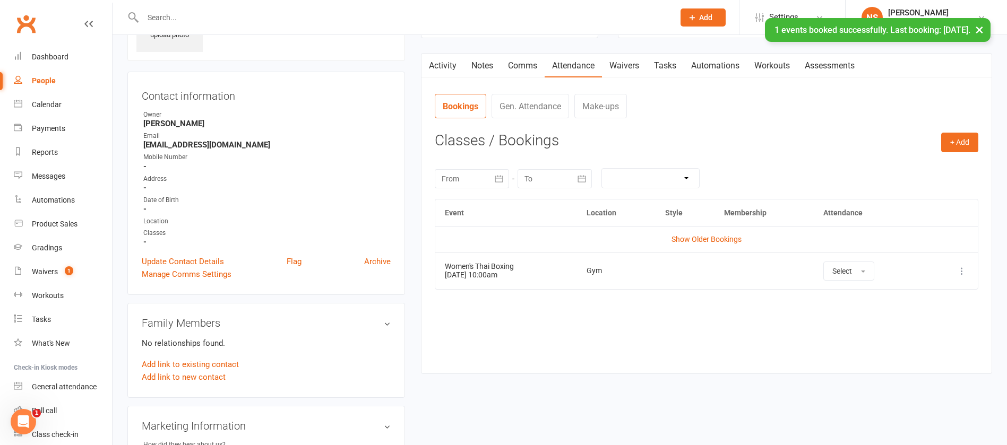
click at [625, 62] on link "Waivers" at bounding box center [624, 66] width 45 height 24
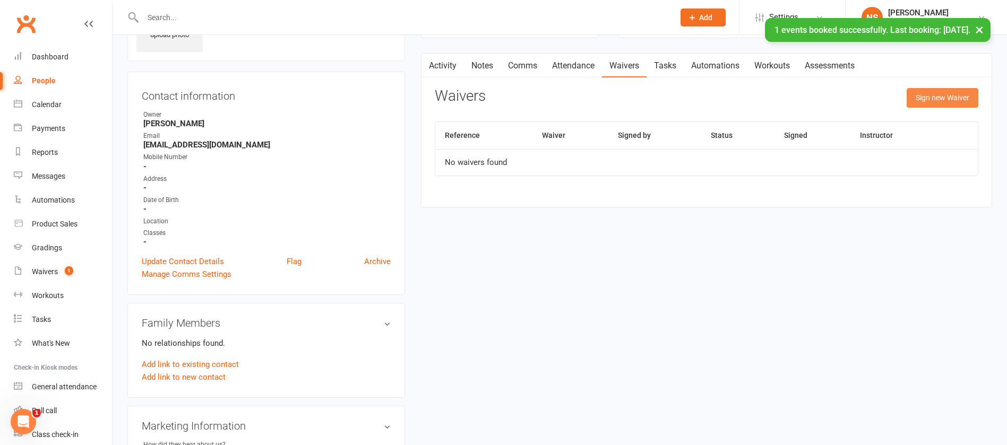
click at [945, 93] on button "Sign new Waiver" at bounding box center [943, 97] width 72 height 19
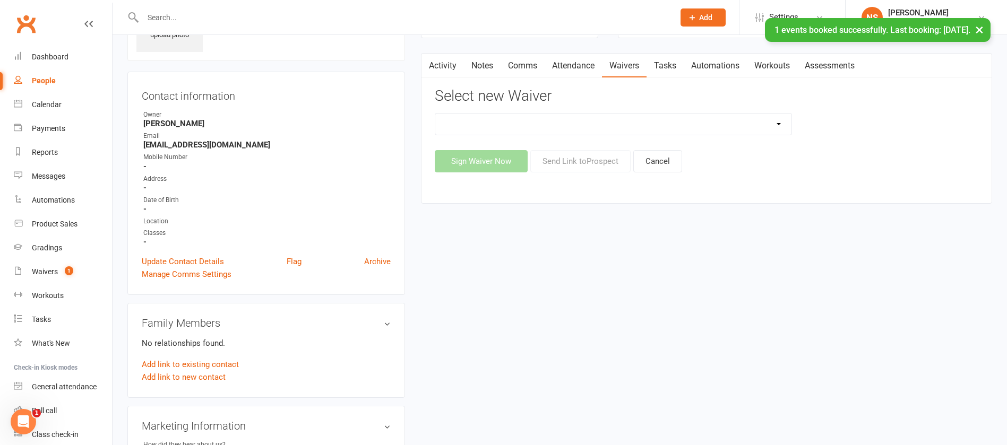
click at [609, 124] on select "12 Month Contract 14 Day Kick Off 21 Day Kick Starter 28 Day 99 and RO 35 28 Da…" at bounding box center [613, 124] width 356 height 21
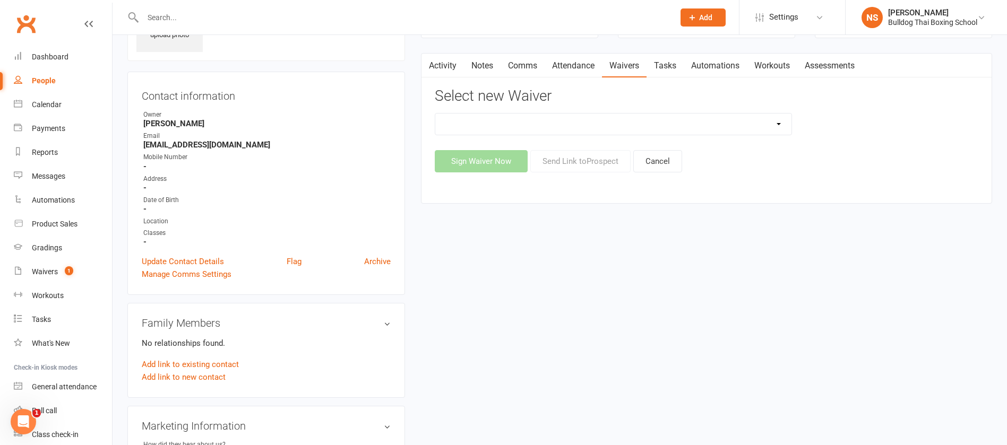
select select "1375"
click at [435, 114] on select "12 Month Contract 14 Day Kick Off 21 Day Kick Starter 28 Day 99 and RO 35 28 Da…" at bounding box center [613, 124] width 356 height 21
click at [573, 159] on button "Send Link to Prospect" at bounding box center [580, 161] width 100 height 22
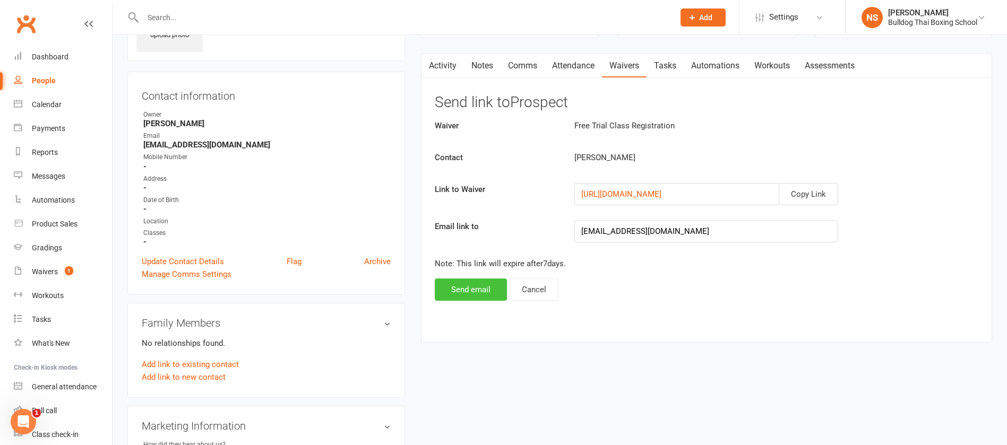
click at [464, 289] on button "Send email" at bounding box center [471, 290] width 72 height 22
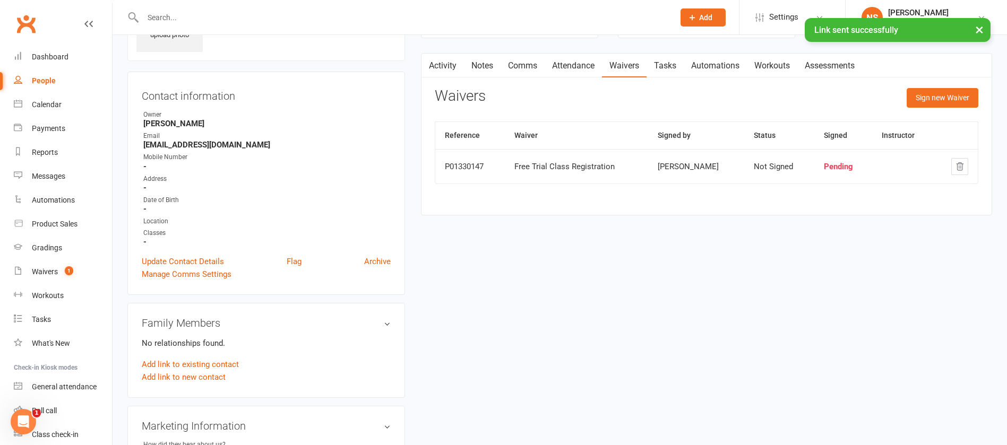
click at [537, 70] on link "Comms" at bounding box center [523, 66] width 44 height 24
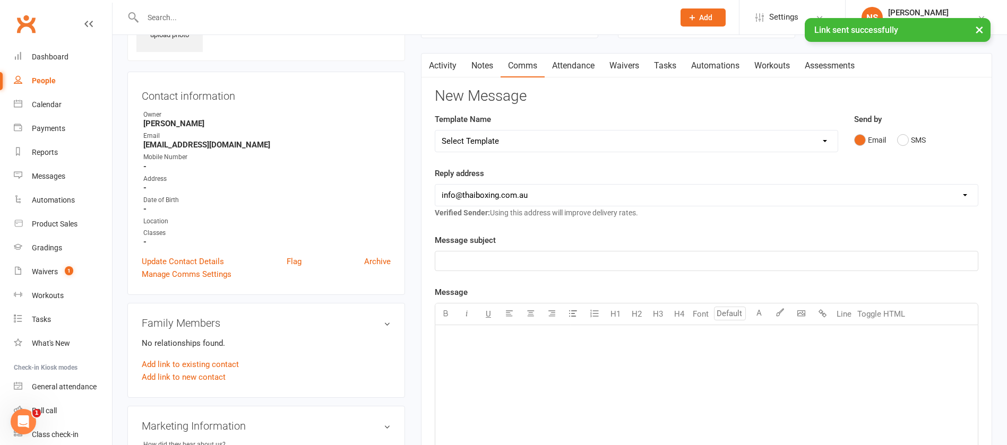
click at [483, 67] on link "Notes" at bounding box center [482, 66] width 37 height 24
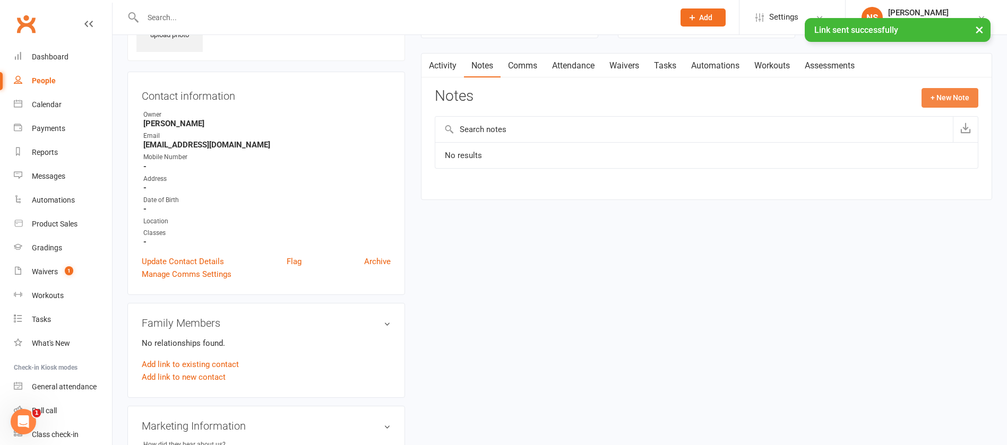
click at [946, 94] on button "+ New Note" at bounding box center [949, 97] width 57 height 19
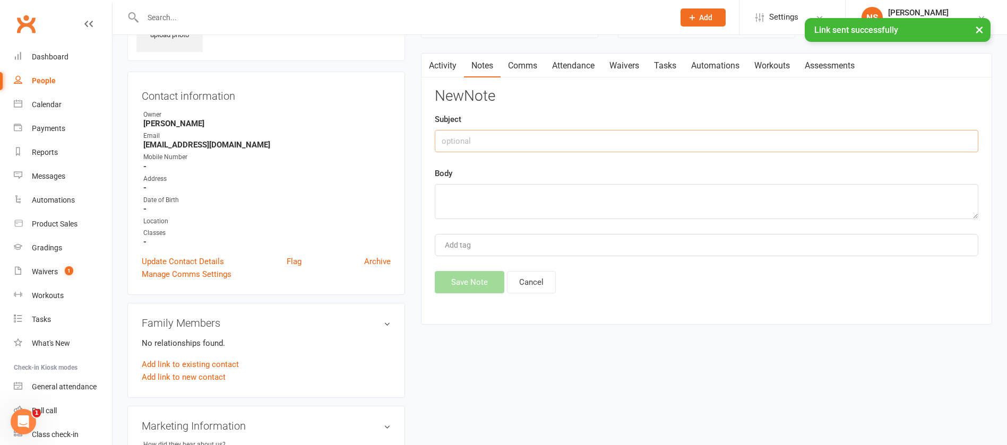
click at [468, 135] on input "text" at bounding box center [707, 141] width 544 height 22
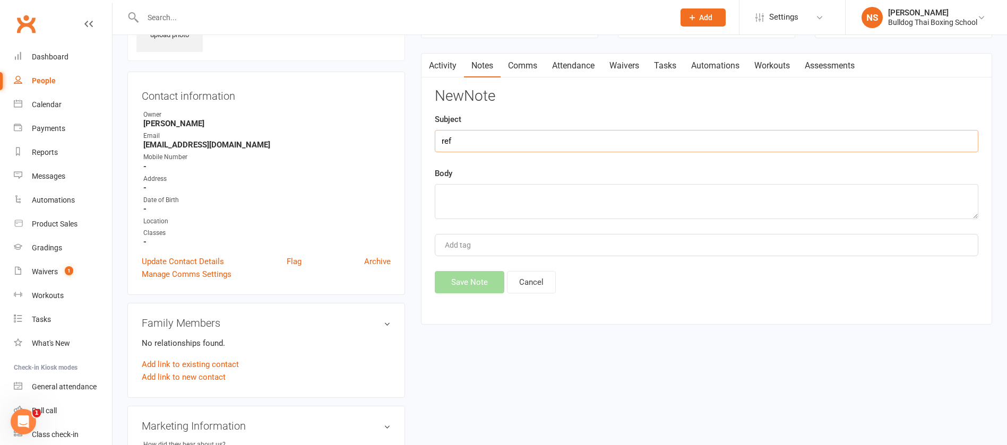
type input "ref"
drag, startPoint x: 478, startPoint y: 204, endPoint x: 488, endPoint y: 187, distance: 19.8
click at [478, 204] on textarea at bounding box center [707, 201] width 544 height 35
type textarea "Jackie x"
click at [477, 272] on button "Save Note" at bounding box center [470, 282] width 70 height 22
